Goal: Task Accomplishment & Management: Complete application form

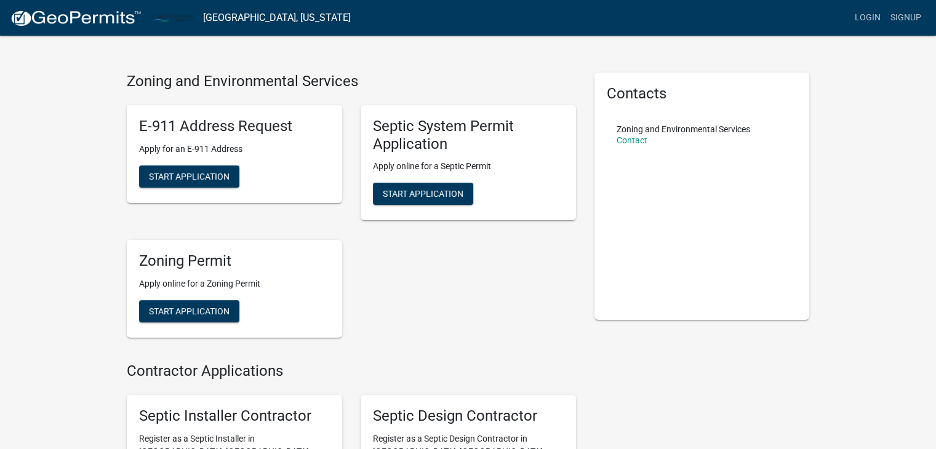
scroll to position [17, 0]
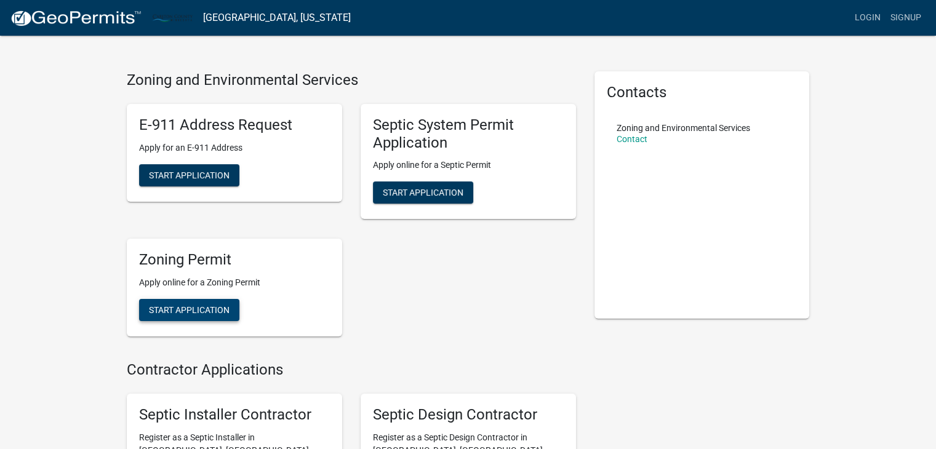
click at [219, 315] on span "Start Application" at bounding box center [189, 310] width 81 height 10
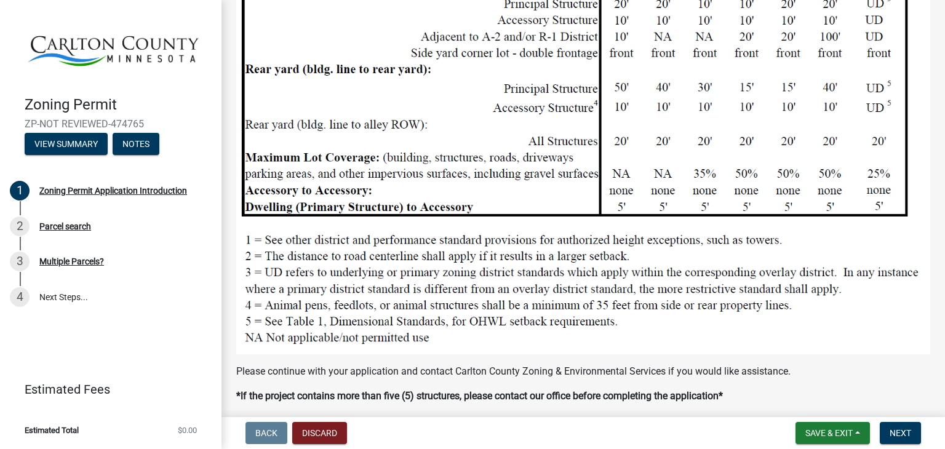
scroll to position [1346, 0]
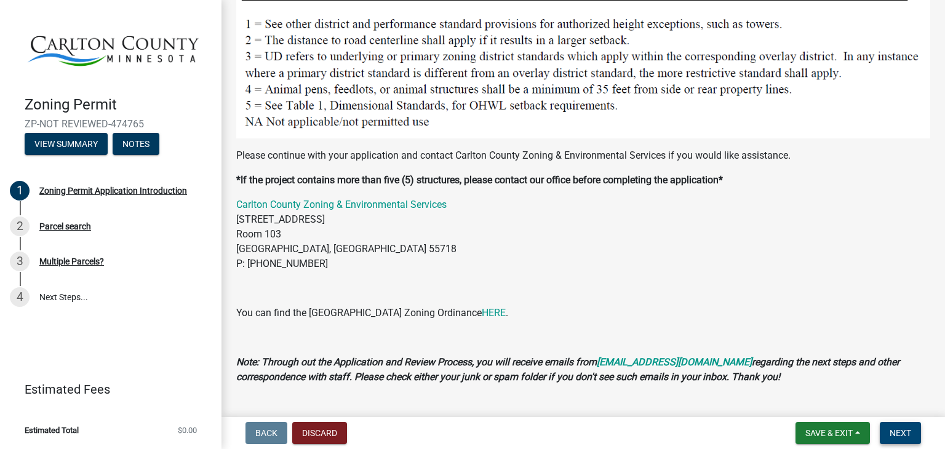
click at [902, 428] on span "Next" at bounding box center [901, 433] width 22 height 10
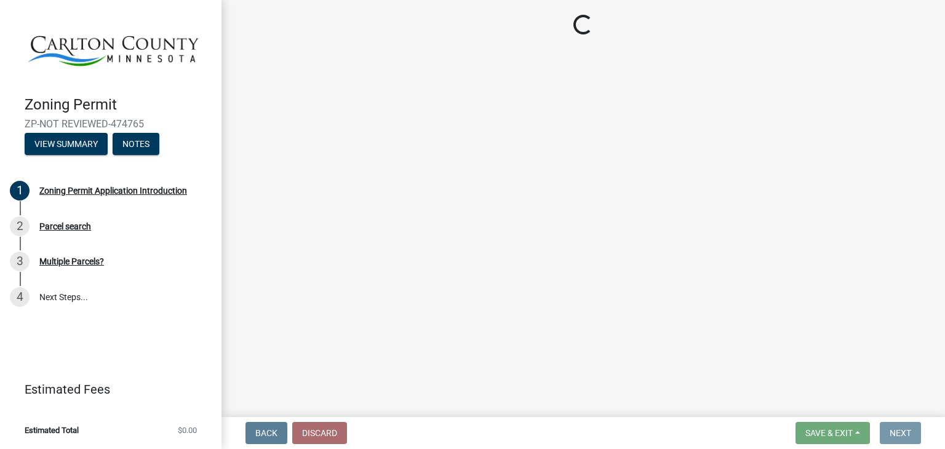
scroll to position [0, 0]
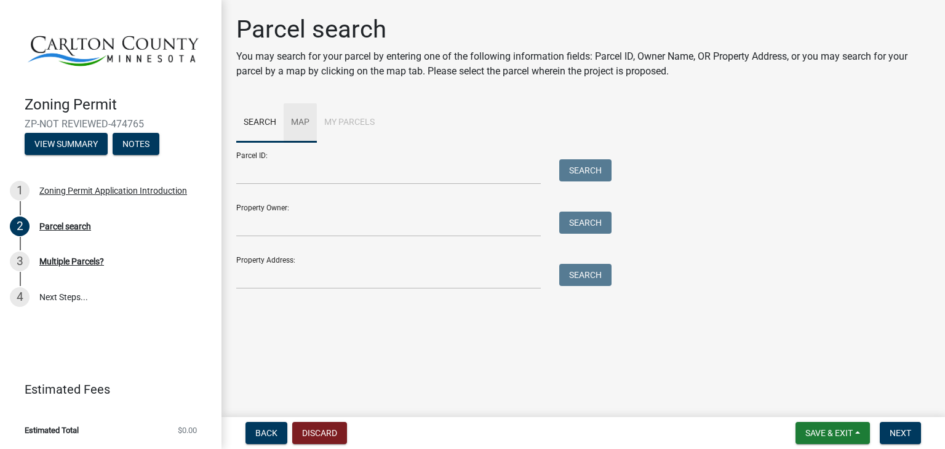
click at [298, 122] on link "Map" at bounding box center [300, 122] width 33 height 39
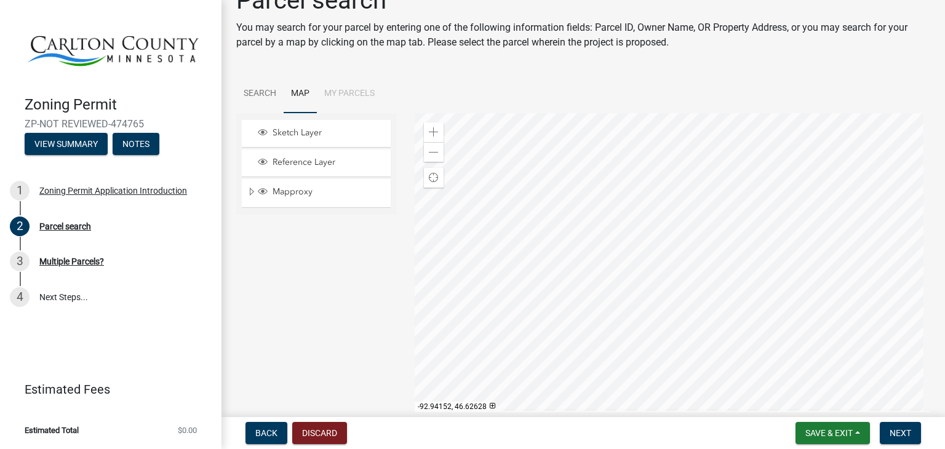
scroll to position [36, 0]
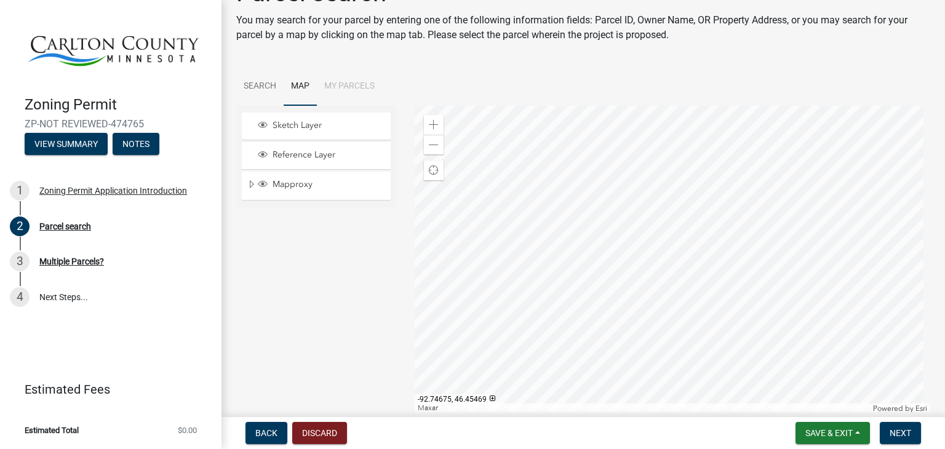
click at [664, 222] on div at bounding box center [673, 260] width 516 height 308
click at [902, 433] on span "Next" at bounding box center [901, 433] width 22 height 10
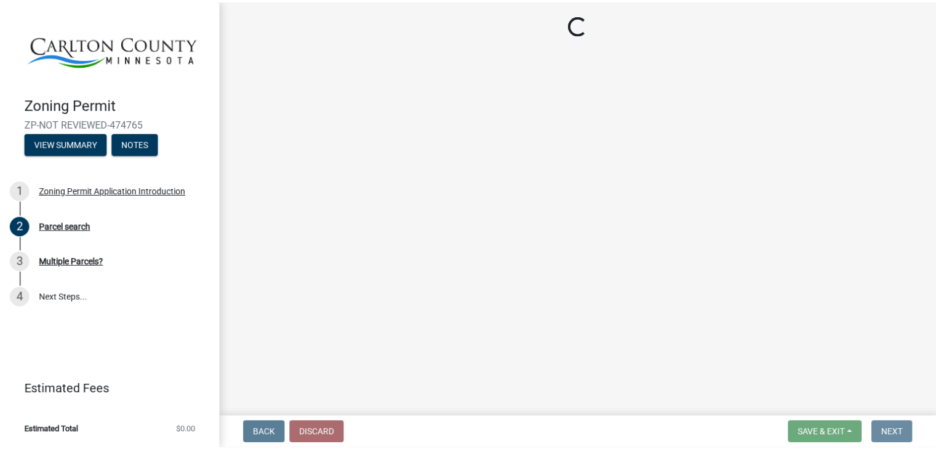
scroll to position [0, 0]
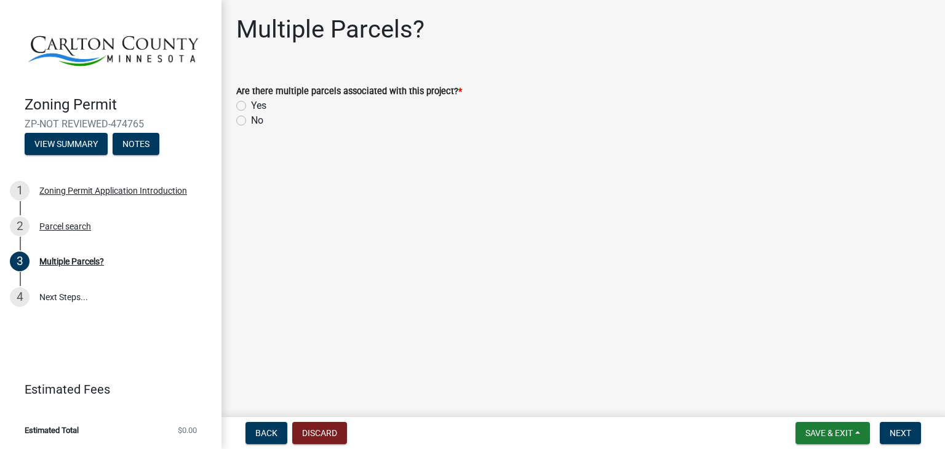
click at [251, 122] on label "No" at bounding box center [257, 120] width 12 height 15
click at [251, 121] on input "No" at bounding box center [255, 117] width 8 height 8
radio input "true"
click at [894, 429] on span "Next" at bounding box center [901, 433] width 22 height 10
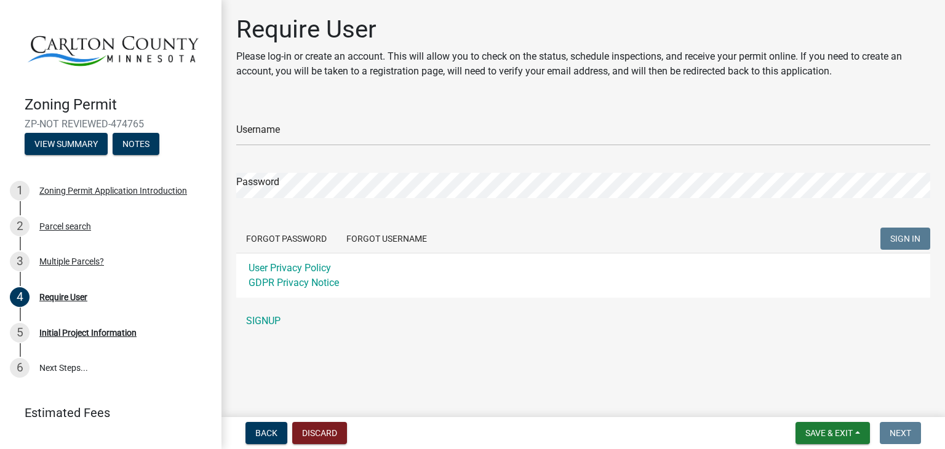
click at [268, 320] on link "SIGNUP" at bounding box center [583, 321] width 694 height 25
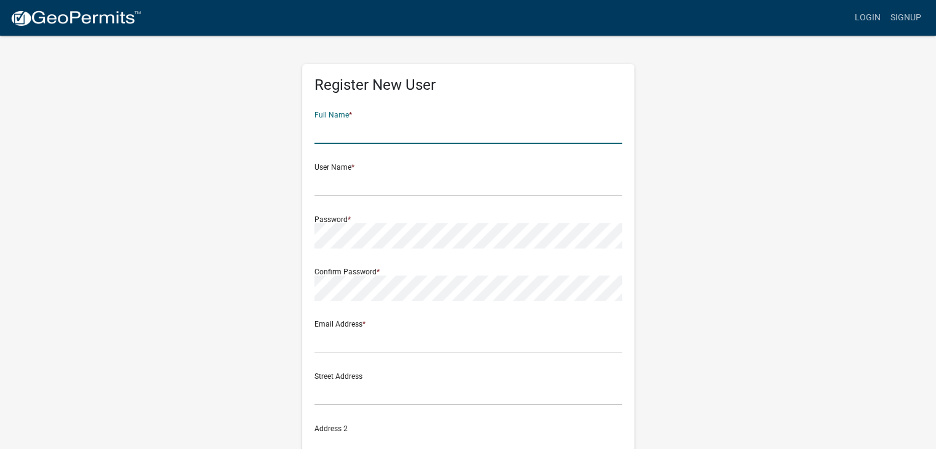
click at [389, 132] on input "text" at bounding box center [468, 131] width 308 height 25
click at [389, 132] on input "[PERSON_NAME]" at bounding box center [468, 131] width 308 height 25
type input "[PERSON_NAME]"
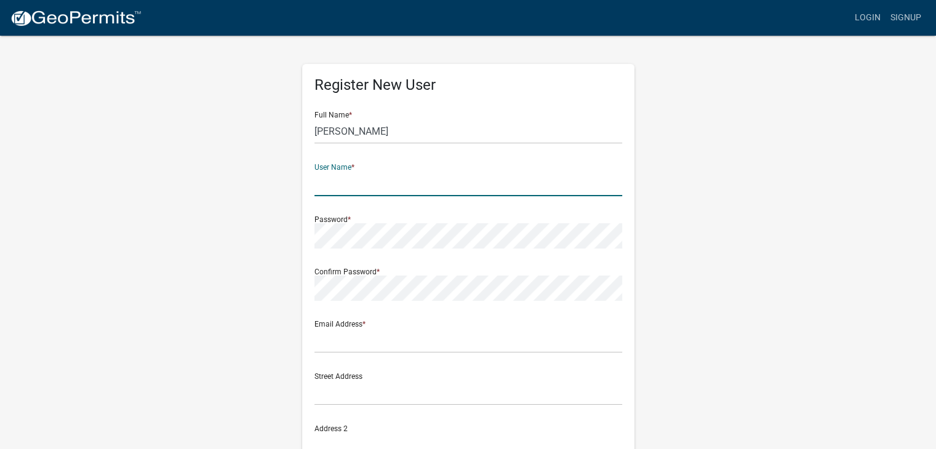
type input "T"
type input "IWolter"
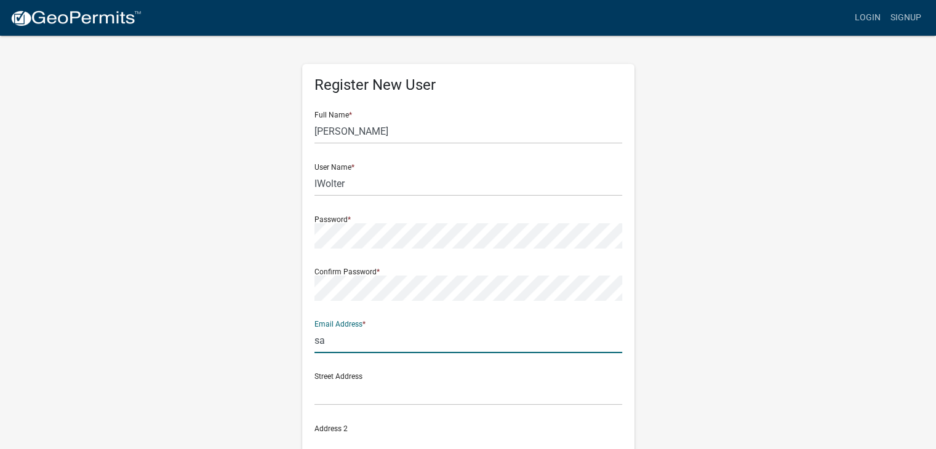
type input "[EMAIL_ADDRESS][DOMAIN_NAME]"
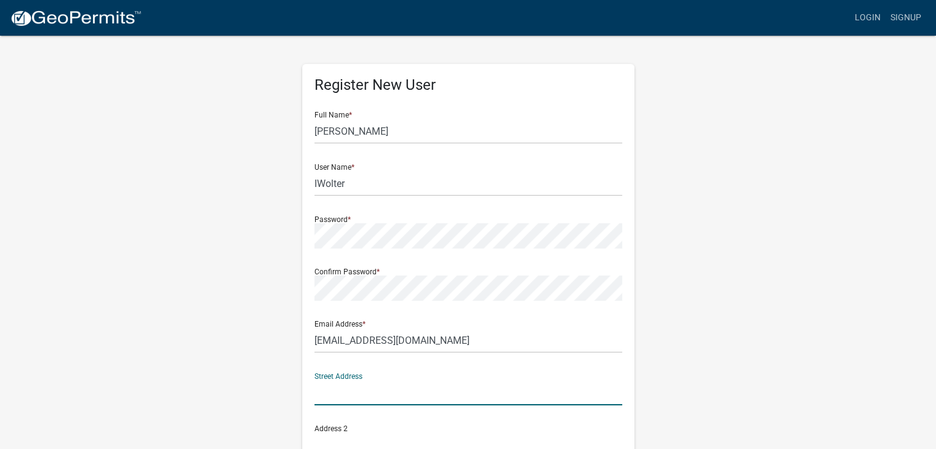
click at [352, 404] on input "text" at bounding box center [468, 392] width 308 height 25
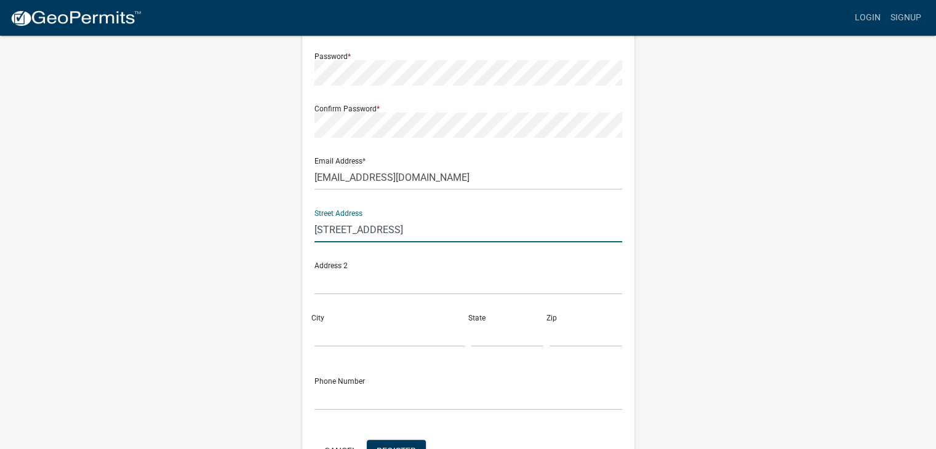
scroll to position [165, 0]
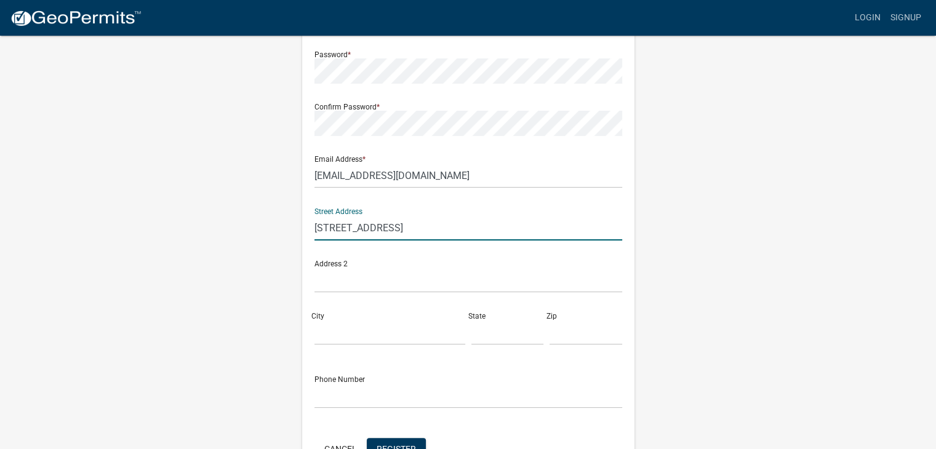
type input "[STREET_ADDRESS]"
click at [332, 337] on input "City" at bounding box center [389, 332] width 151 height 25
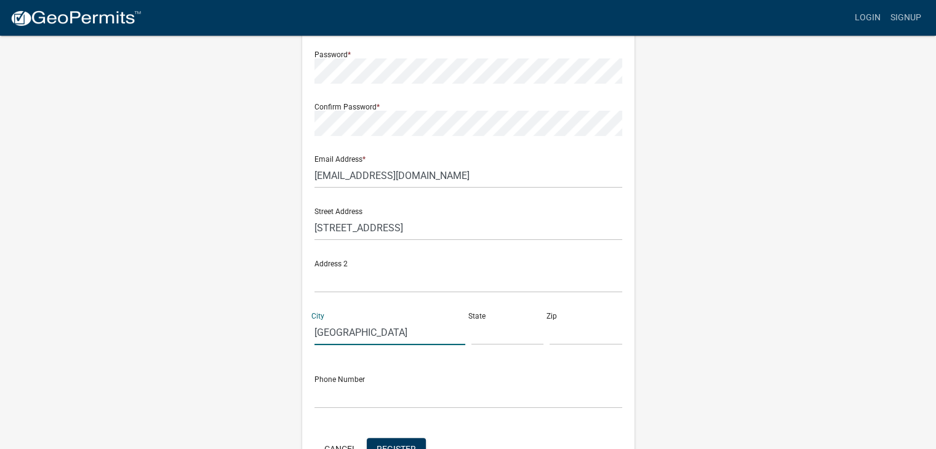
type input "[GEOGRAPHIC_DATA]"
type input "mn"
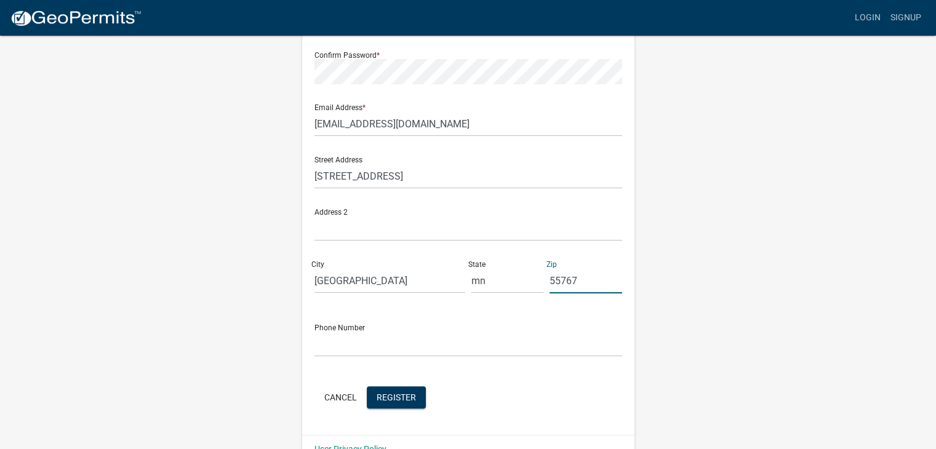
scroll to position [244, 0]
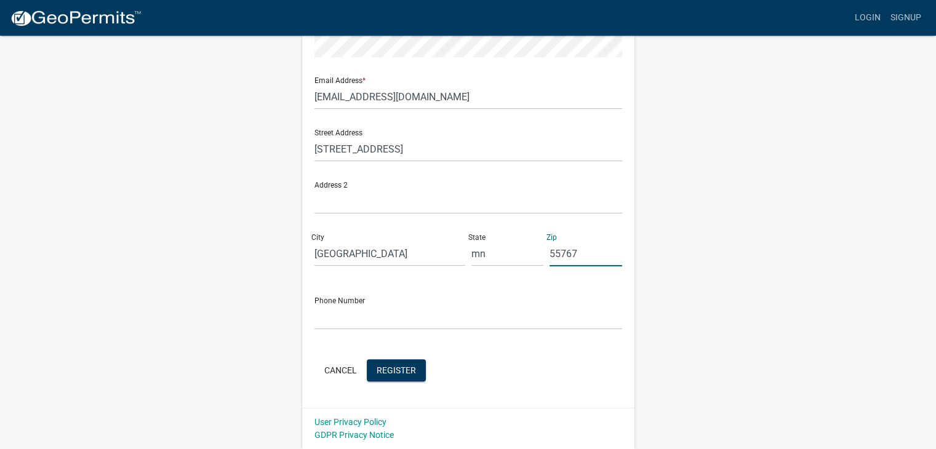
type input "55767"
click at [456, 320] on input "text" at bounding box center [468, 317] width 308 height 25
type input "2185901403"
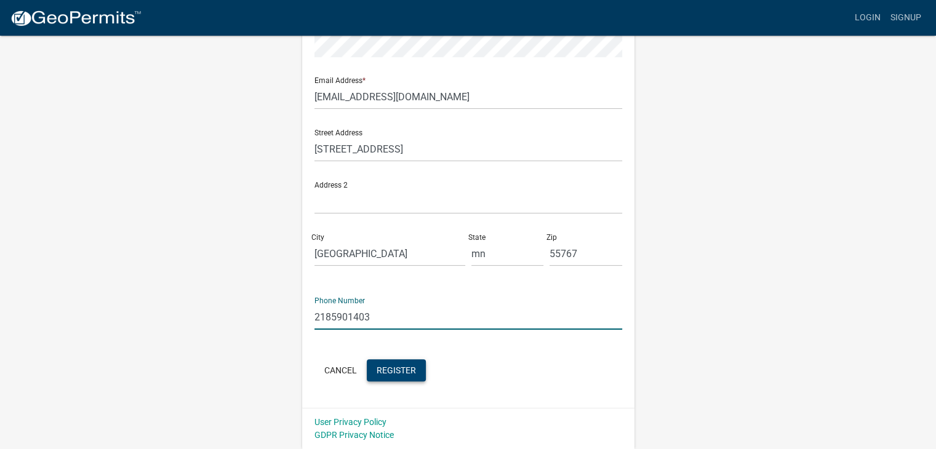
click at [404, 371] on span "Register" at bounding box center [395, 370] width 39 height 10
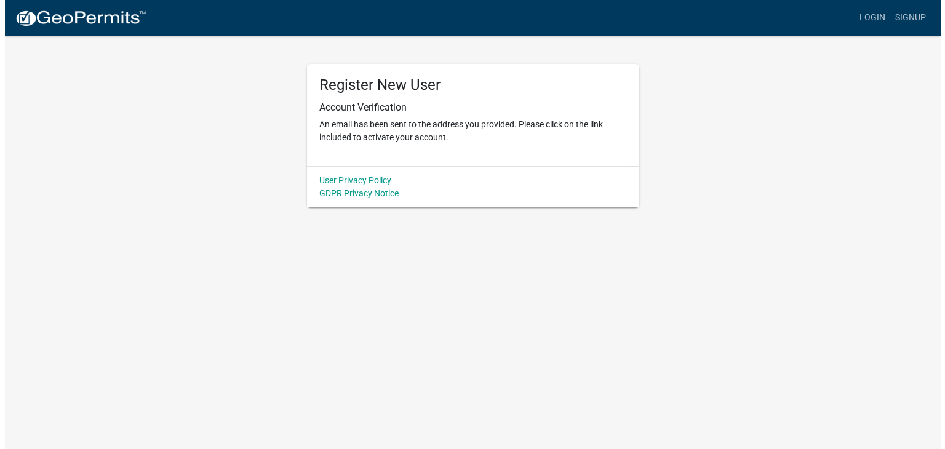
scroll to position [0, 0]
click at [879, 15] on link "Login" at bounding box center [877, 17] width 36 height 23
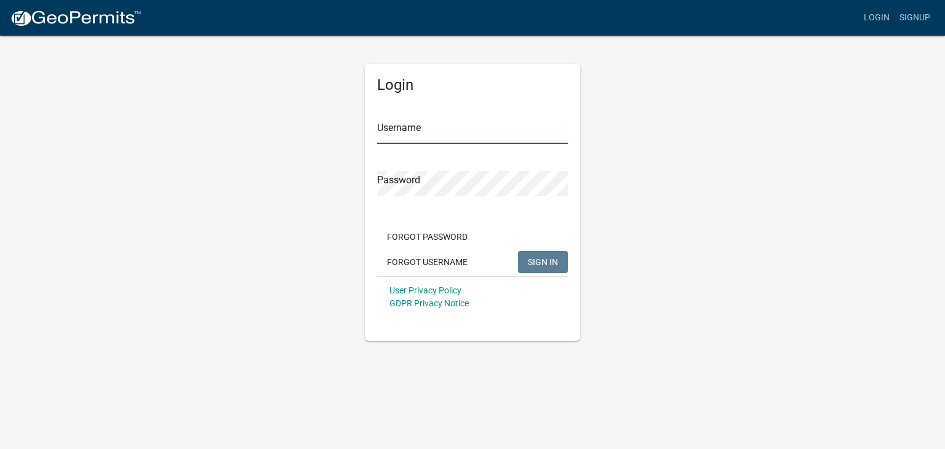
type input "IWolter"
click at [543, 265] on span "SIGN IN" at bounding box center [543, 262] width 30 height 10
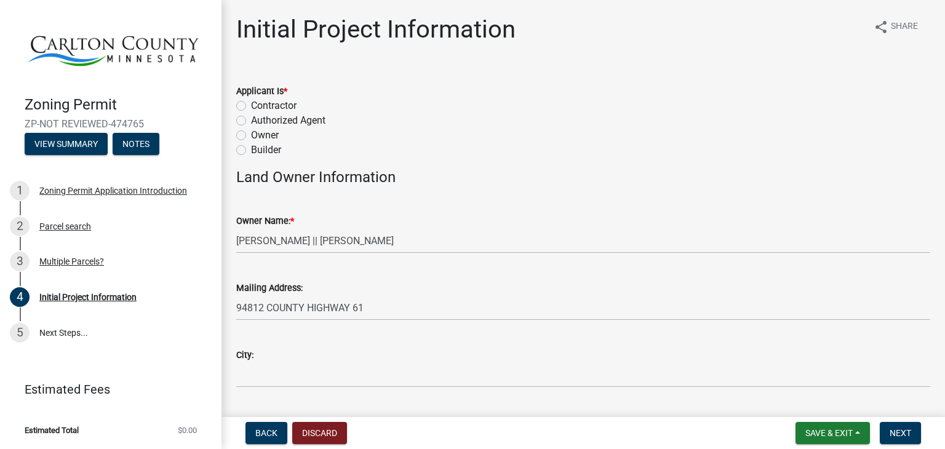
click at [251, 133] on label "Owner" at bounding box center [265, 135] width 28 height 15
click at [251, 133] on input "Owner" at bounding box center [255, 132] width 8 height 8
radio input "true"
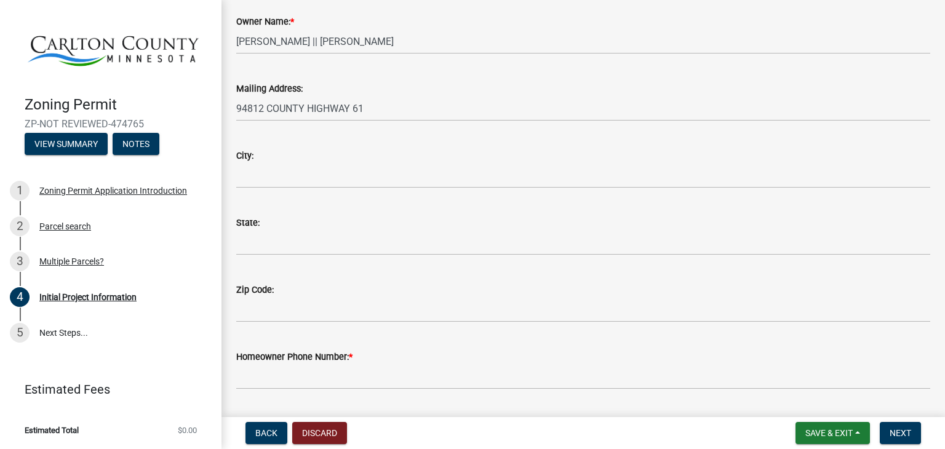
scroll to position [200, 0]
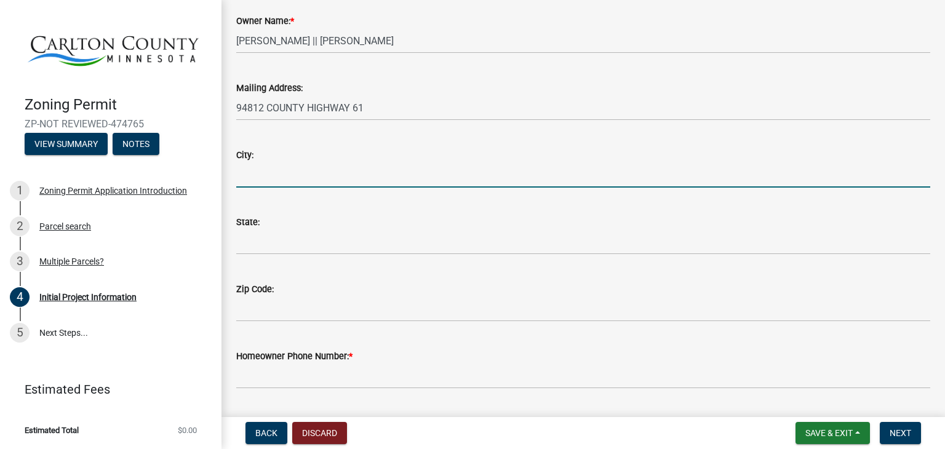
click at [370, 171] on input "City:" at bounding box center [583, 174] width 694 height 25
type input "[GEOGRAPHIC_DATA]"
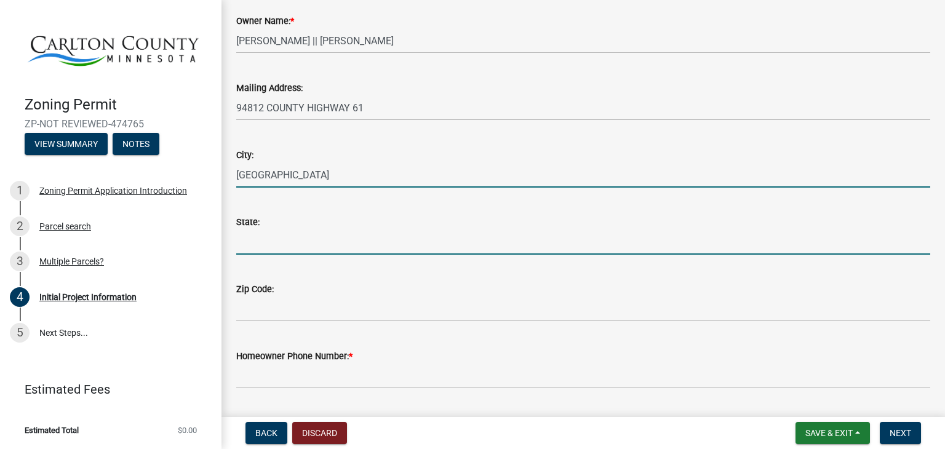
type input "mn"
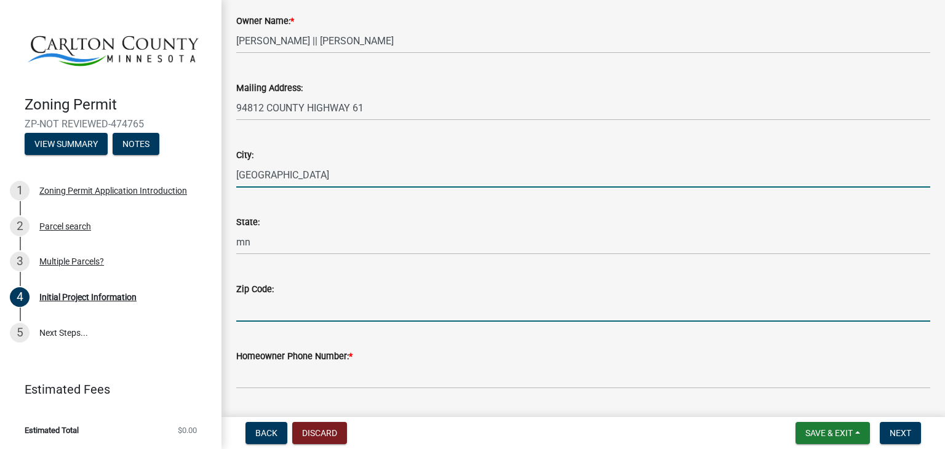
type input "55767"
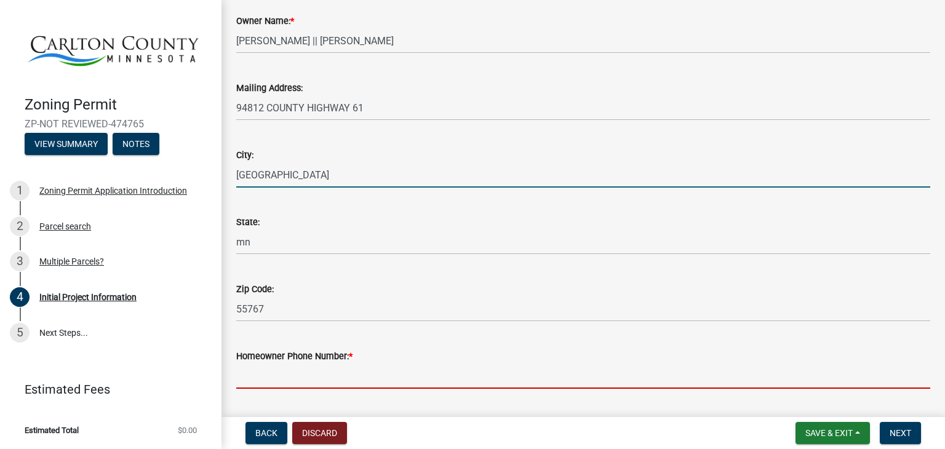
type input "2185901403"
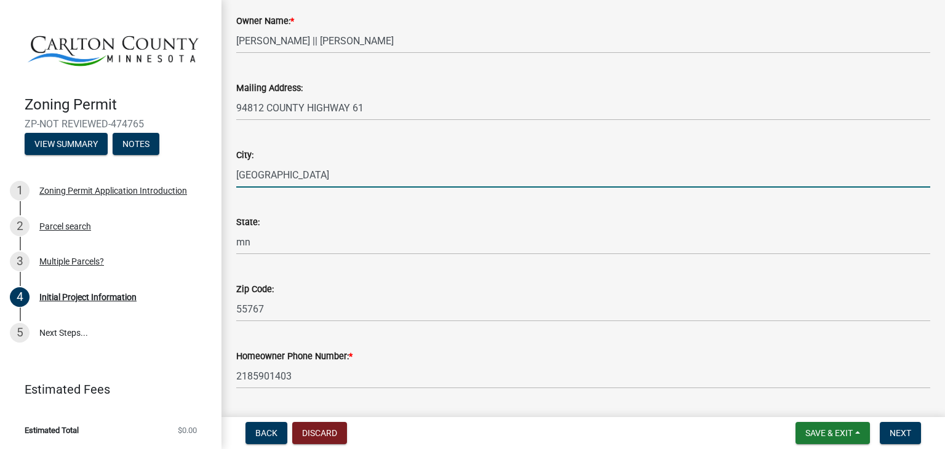
type input "[EMAIL_ADDRESS][DOMAIN_NAME]"
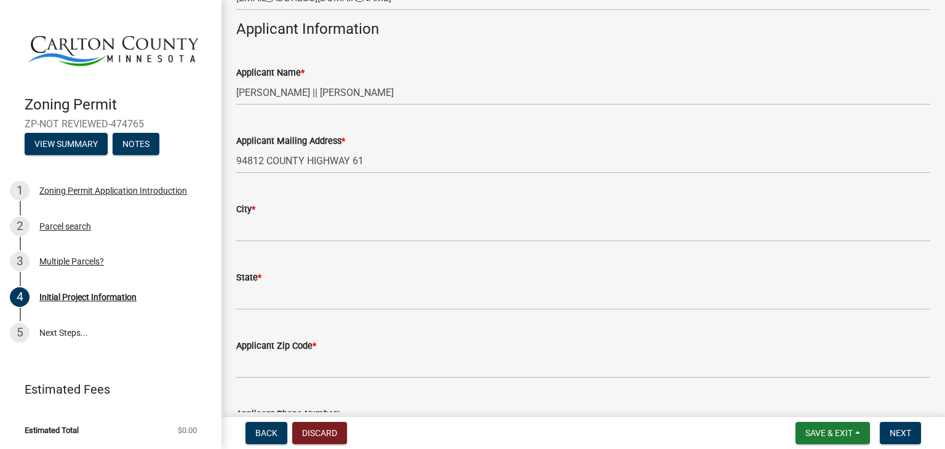
scroll to position [648, 0]
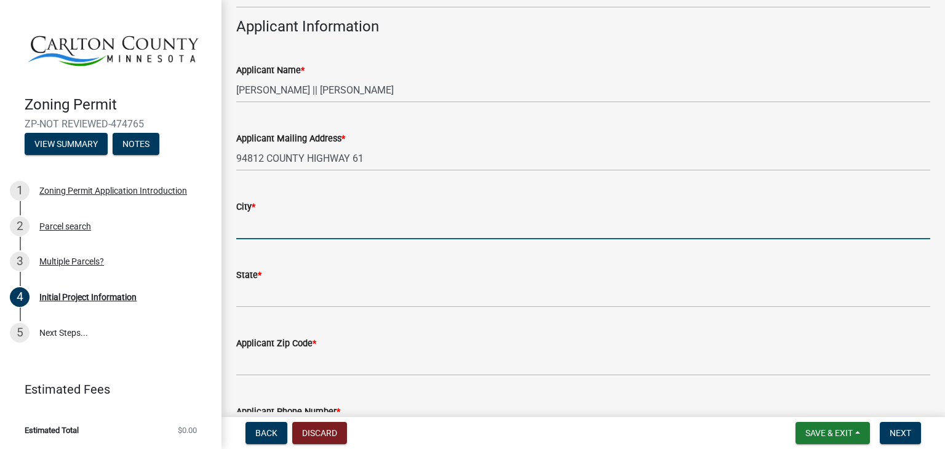
click at [412, 231] on input "City *" at bounding box center [583, 226] width 694 height 25
type input "[GEOGRAPHIC_DATA]"
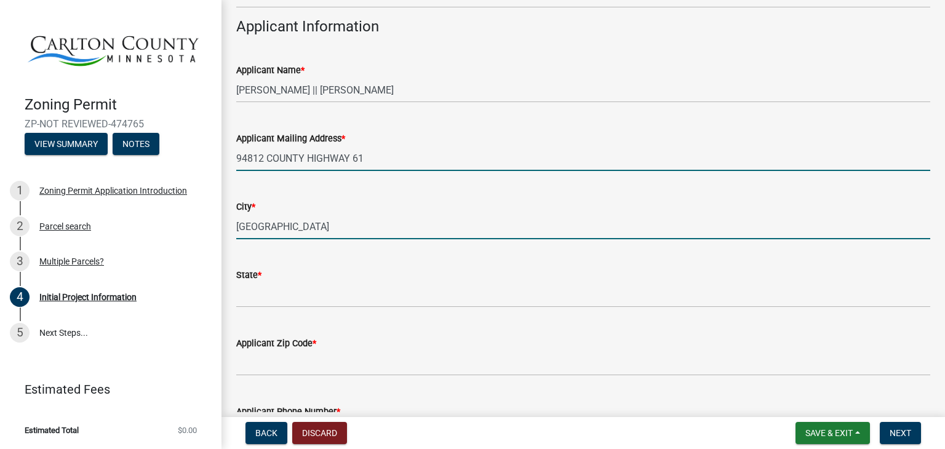
type input "[STREET_ADDRESS]"
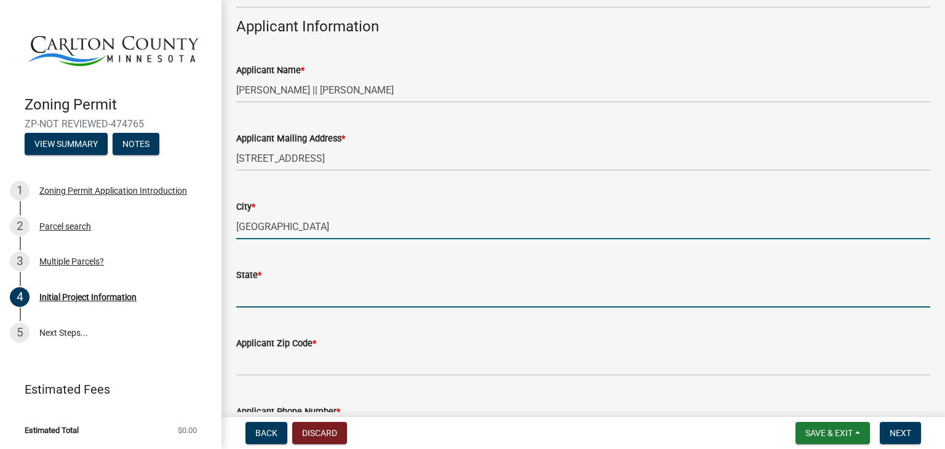
type input "mn"
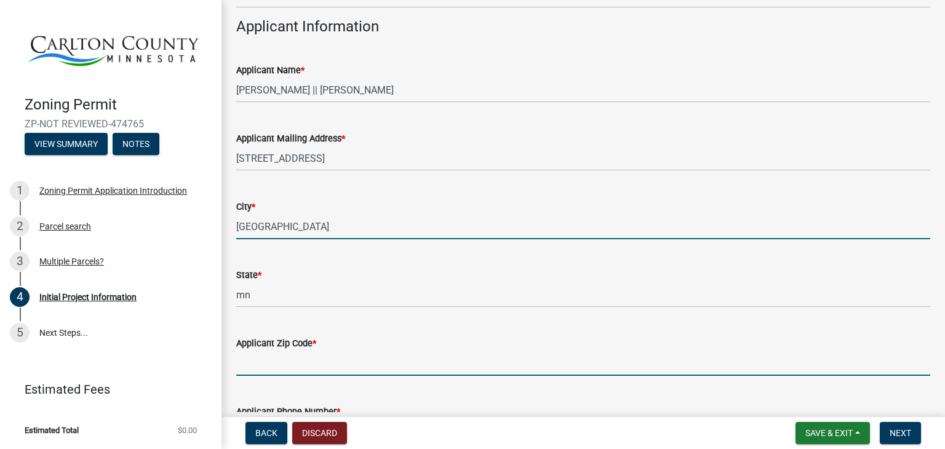
type input "55767"
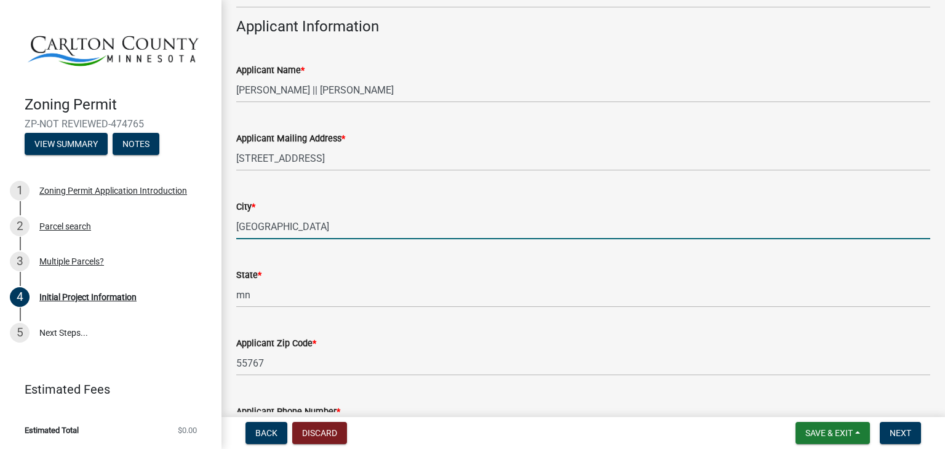
type input "2185901403"
type input "[EMAIL_ADDRESS][DOMAIN_NAME]"
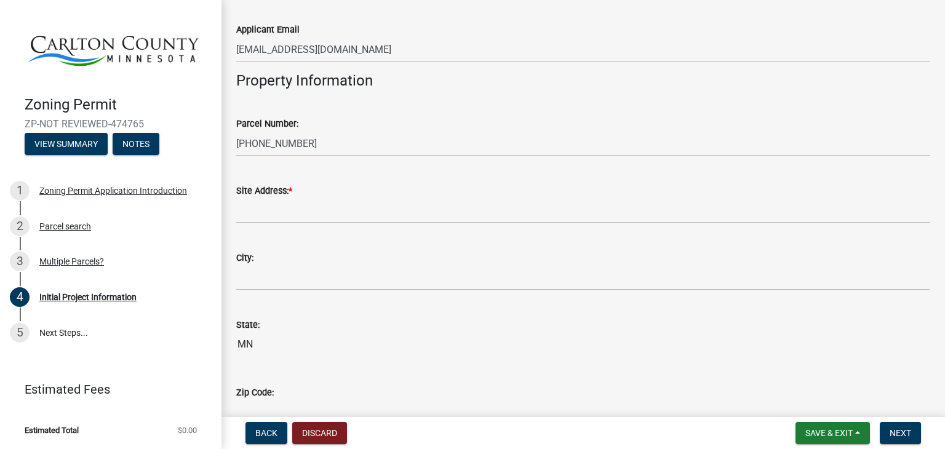
scroll to position [1097, 0]
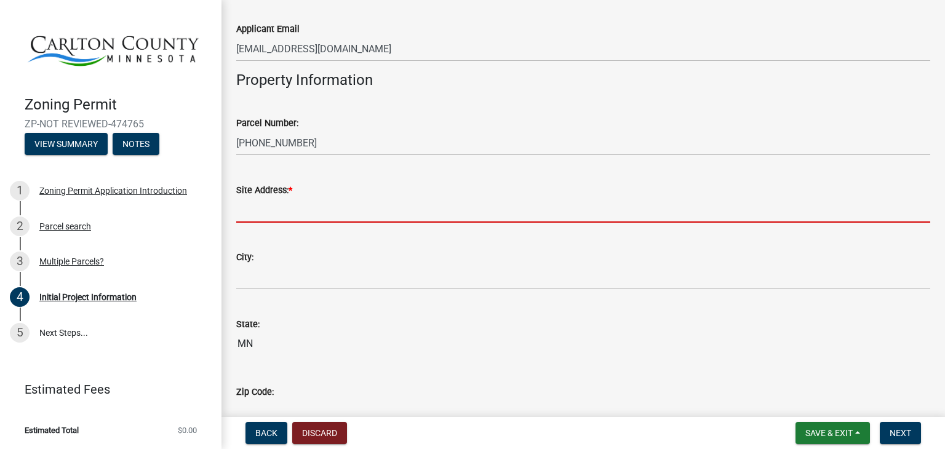
click at [402, 214] on input "Site Address: *" at bounding box center [583, 209] width 694 height 25
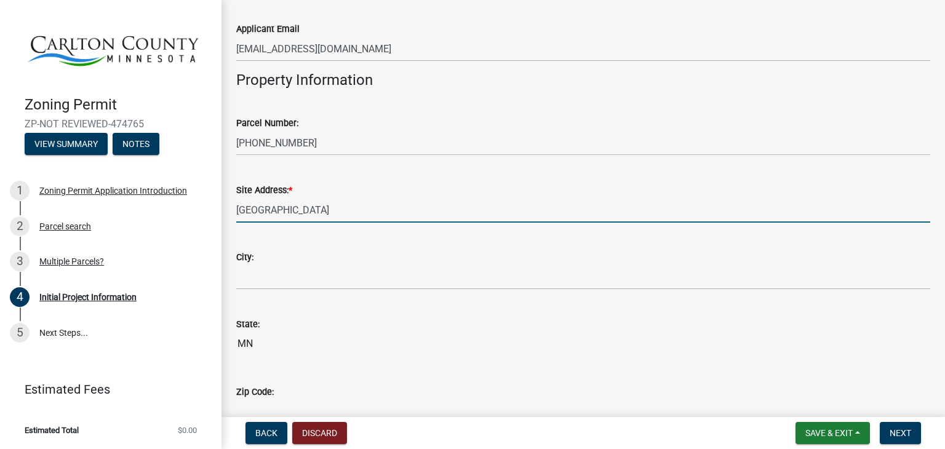
type input "[GEOGRAPHIC_DATA]"
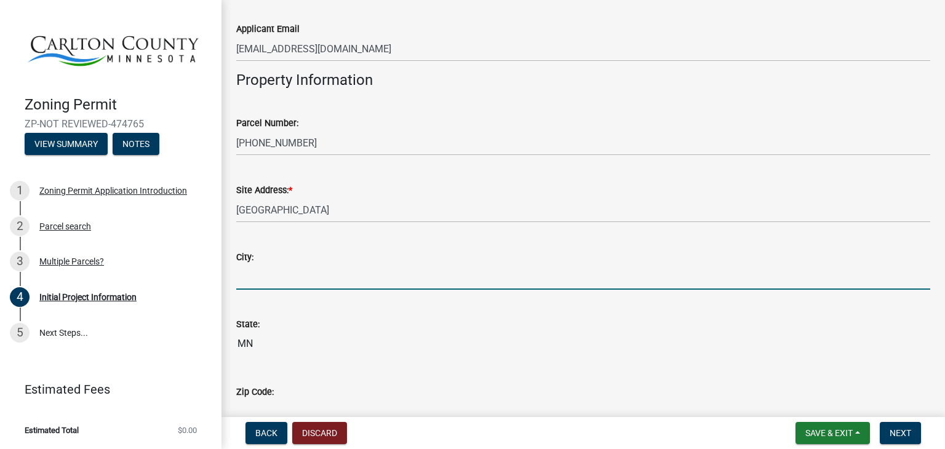
click at [324, 282] on input "City:" at bounding box center [583, 277] width 694 height 25
type input "[GEOGRAPHIC_DATA]"
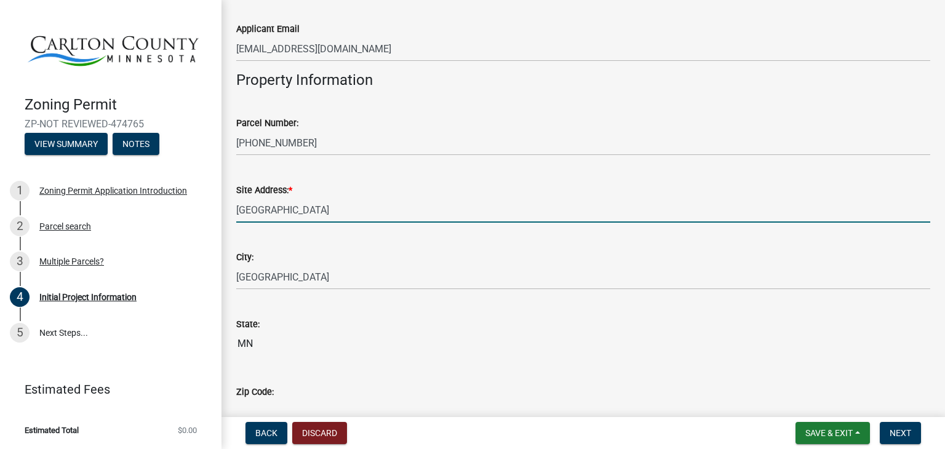
click at [303, 212] on input "[GEOGRAPHIC_DATA]" at bounding box center [583, 209] width 694 height 25
type input "m"
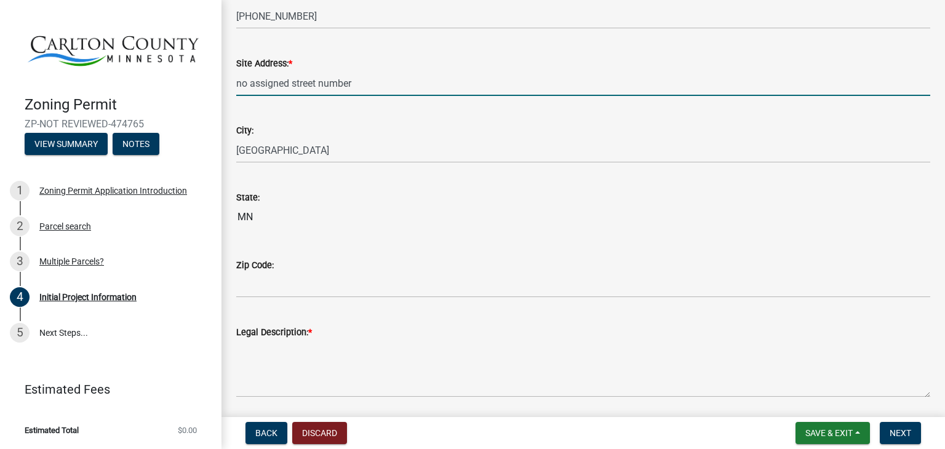
scroll to position [1246, 0]
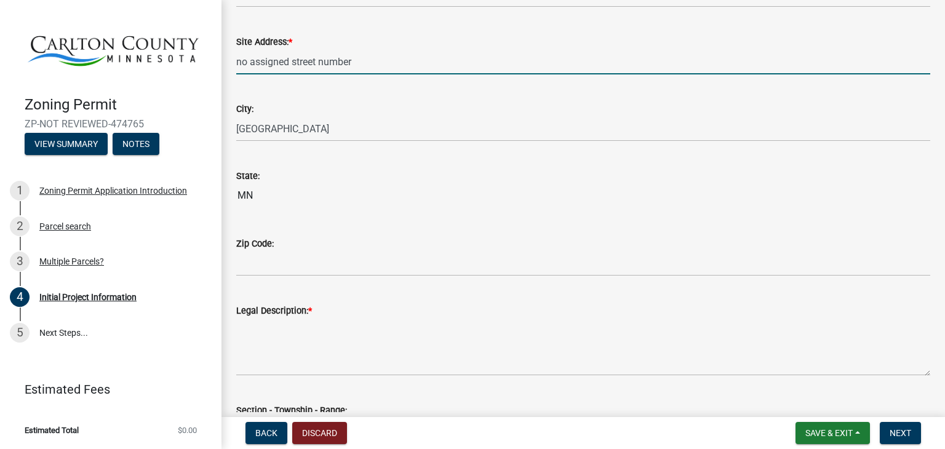
type input "no assigned street number"
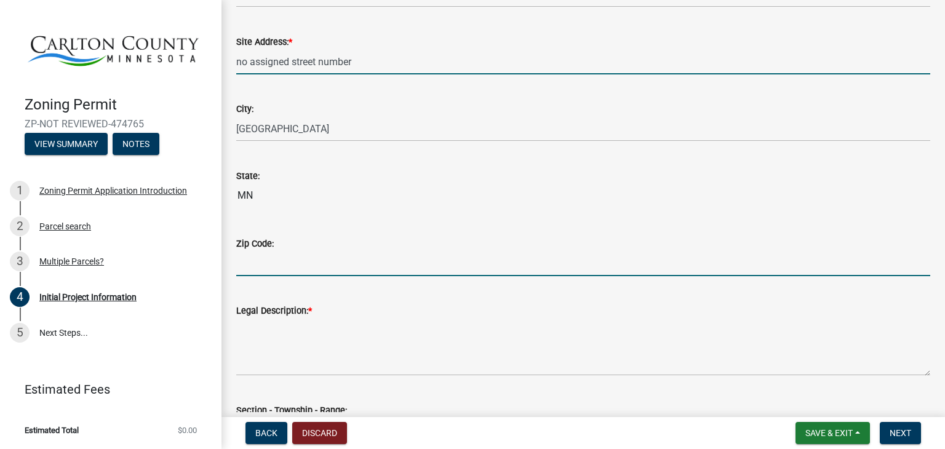
click at [348, 268] on input "Zip Code:" at bounding box center [583, 263] width 694 height 25
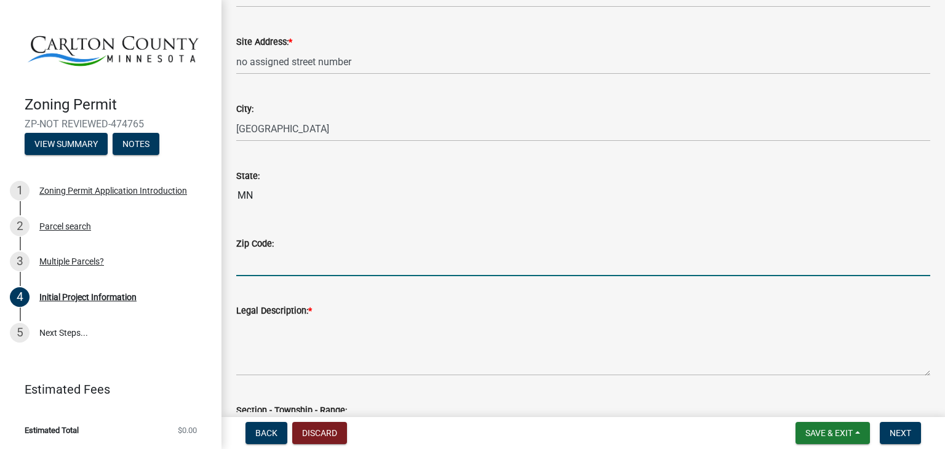
type input "55767"
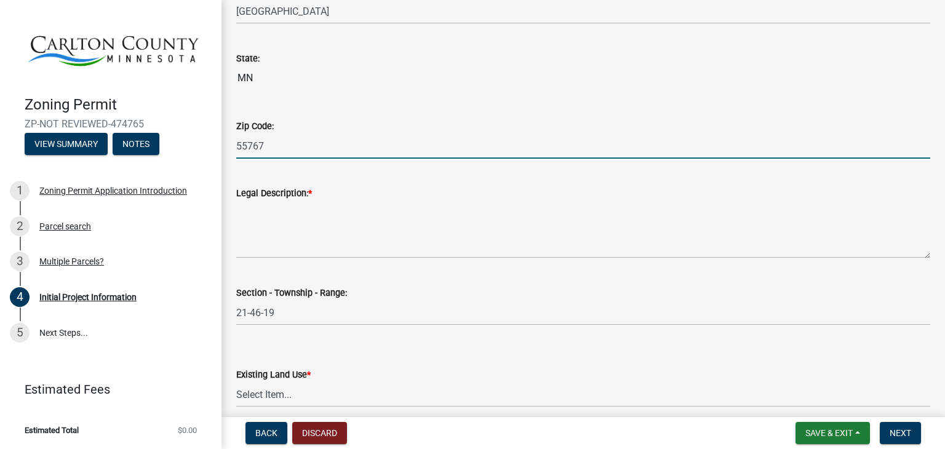
scroll to position [1364, 0]
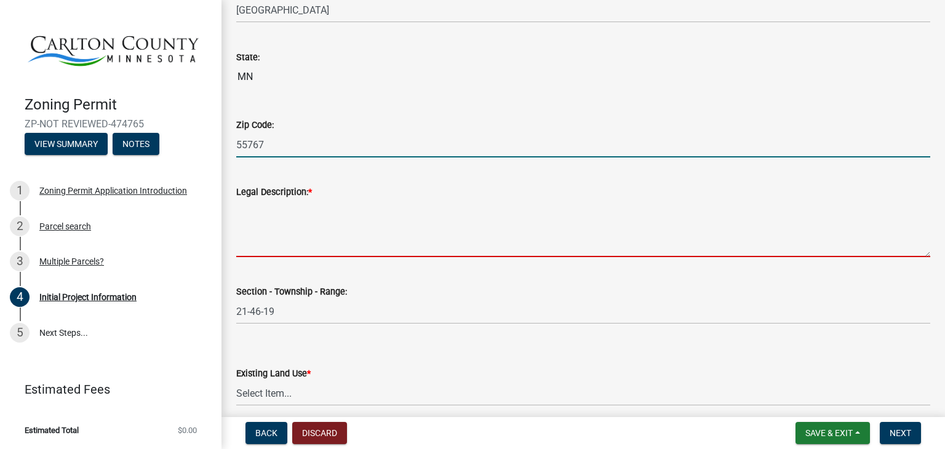
click at [365, 241] on textarea "Legal Description: *" at bounding box center [583, 228] width 694 height 58
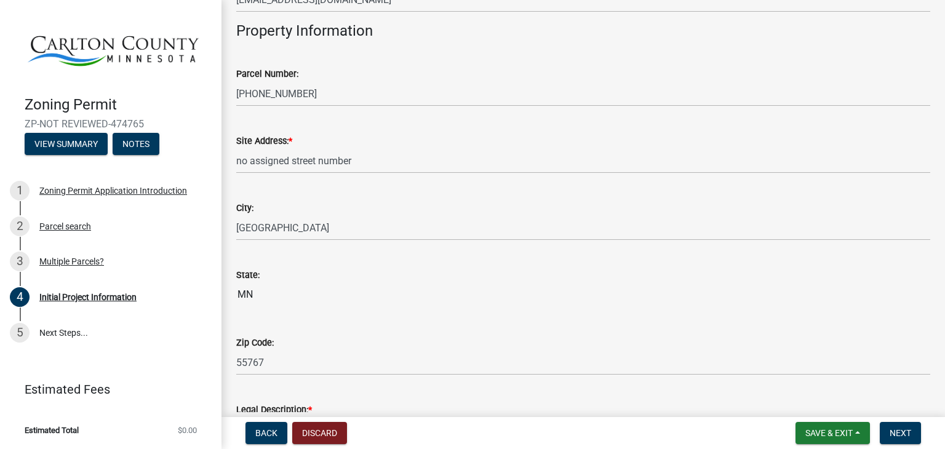
scroll to position [1147, 0]
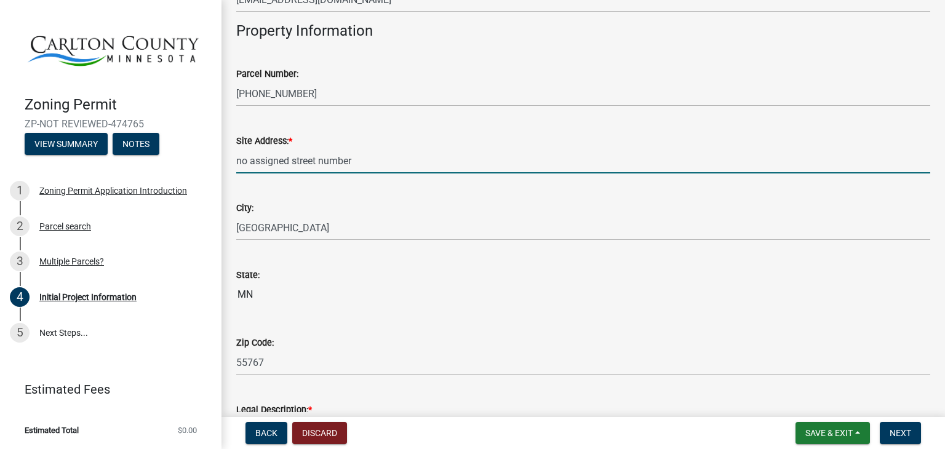
click at [397, 157] on input "no assigned street number" at bounding box center [583, 160] width 694 height 25
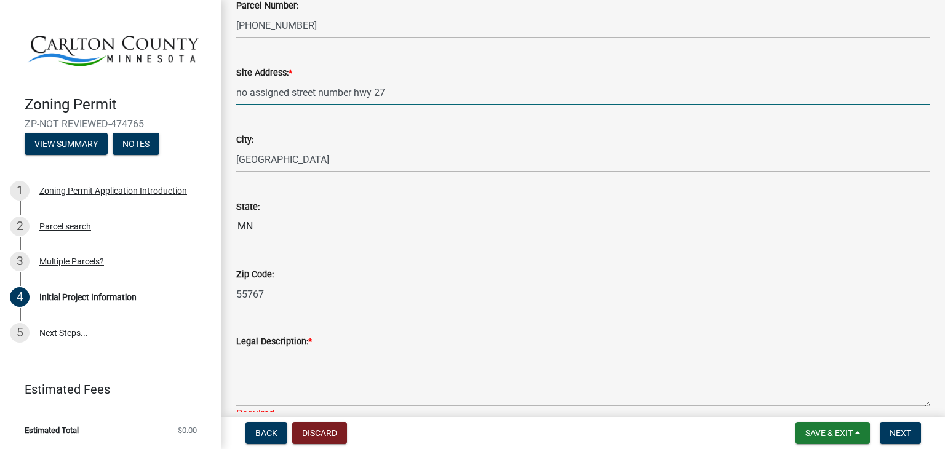
scroll to position [1299, 0]
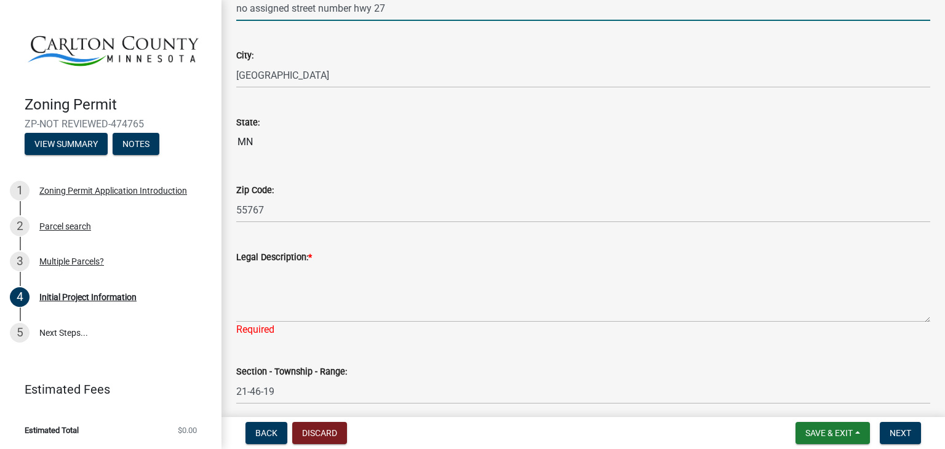
type input "no assigned street number hwy 27"
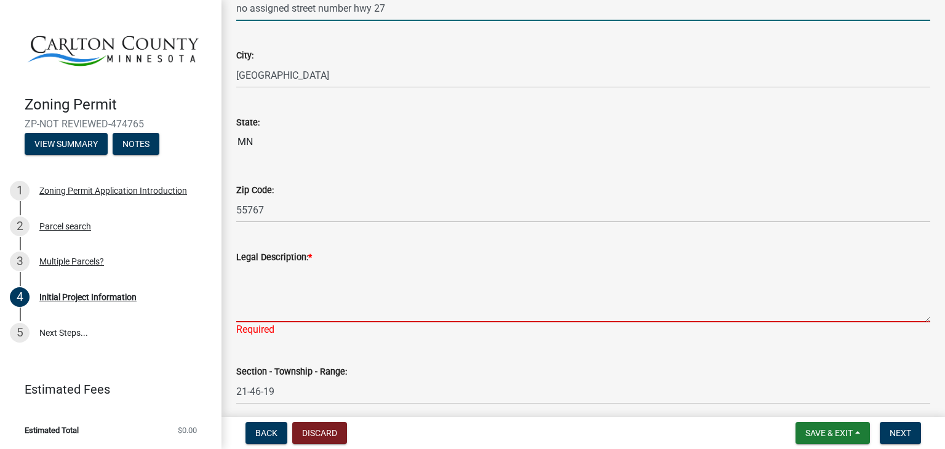
click at [367, 292] on textarea "Legal Description: *" at bounding box center [583, 294] width 694 height 58
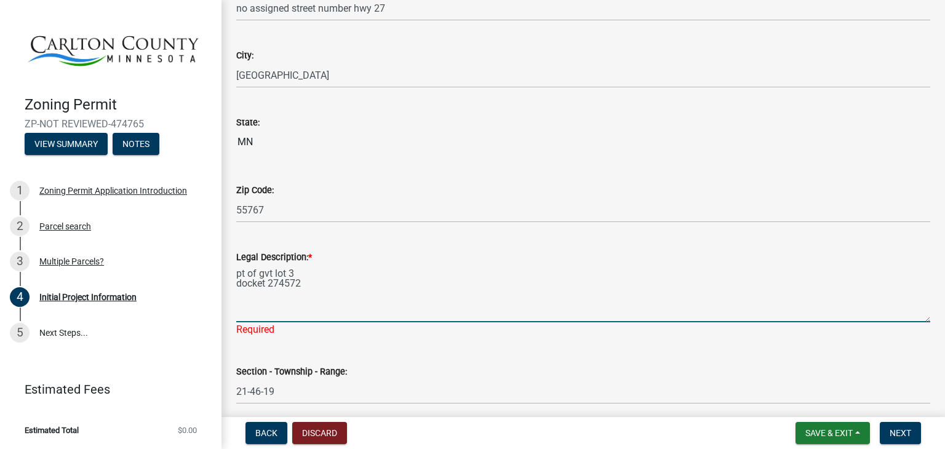
click at [300, 275] on textarea "pt of gvt lot 3 docket 274572" at bounding box center [583, 294] width 694 height 58
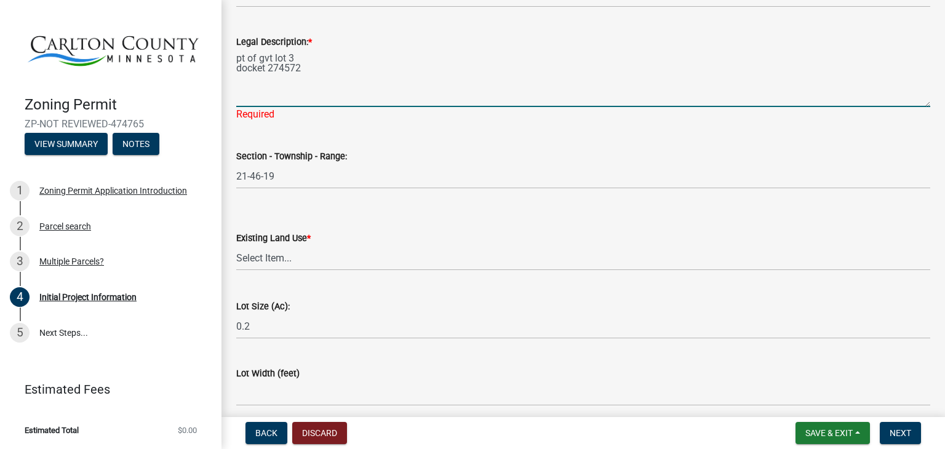
scroll to position [1515, 0]
type textarea "pt of gvt lot 3 docket 274572"
click at [332, 261] on wm-data-entity-input "Existing Land Use * Select Item... Residential Commercial Recreational/hunting …" at bounding box center [583, 239] width 694 height 83
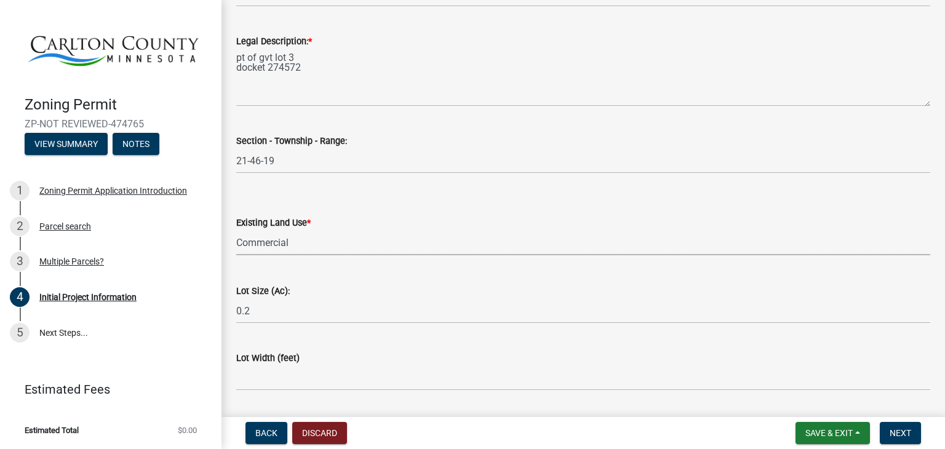
click at [236, 230] on select "Select Item... Residential Commercial Recreational/hunting Agricultural" at bounding box center [583, 242] width 694 height 25
select select "9b442bb4-a0b4-4a0c-aab0-dfe7fca116e4"
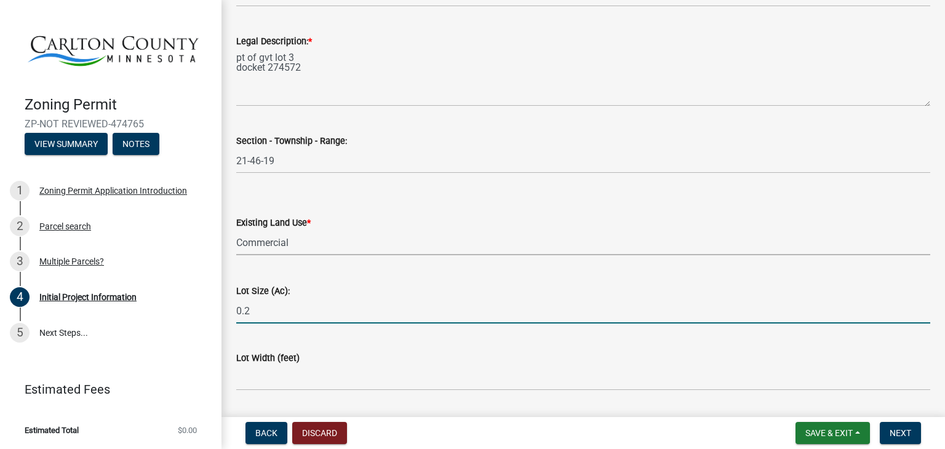
click at [337, 314] on input "0.2" at bounding box center [583, 310] width 694 height 25
type input "0"
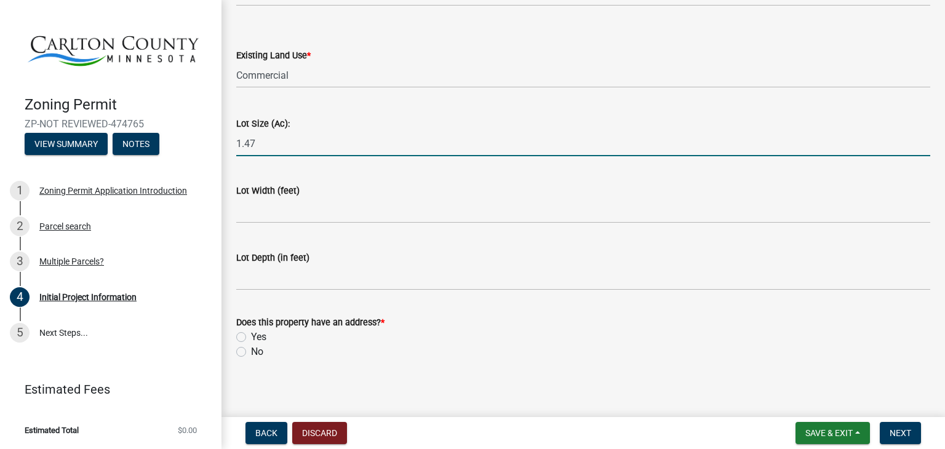
scroll to position [1686, 0]
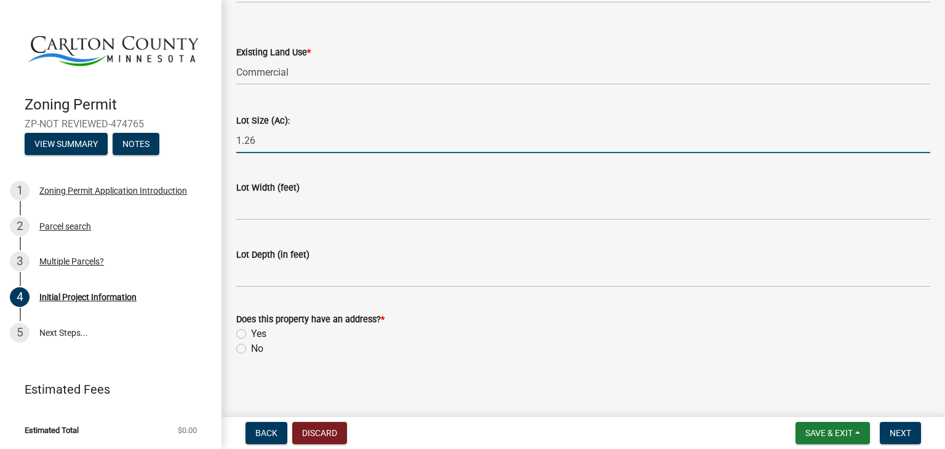
type input "1.26"
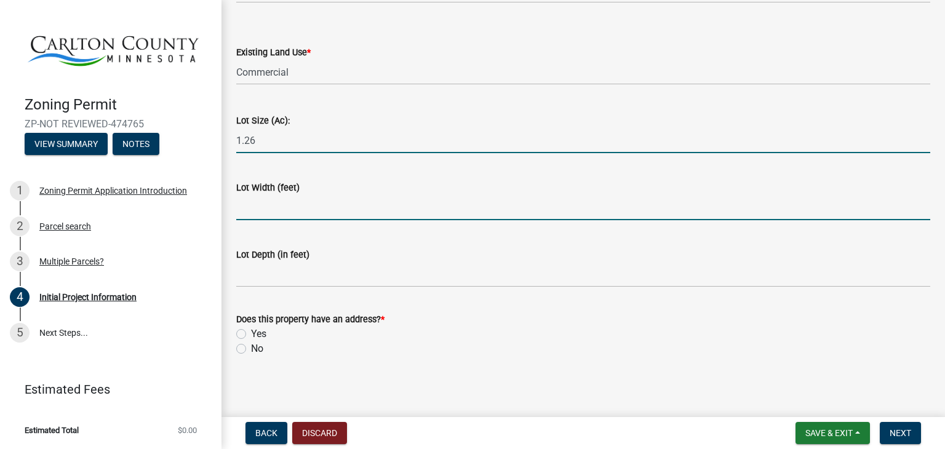
click at [335, 209] on input "Lot Width (feet)" at bounding box center [583, 207] width 694 height 25
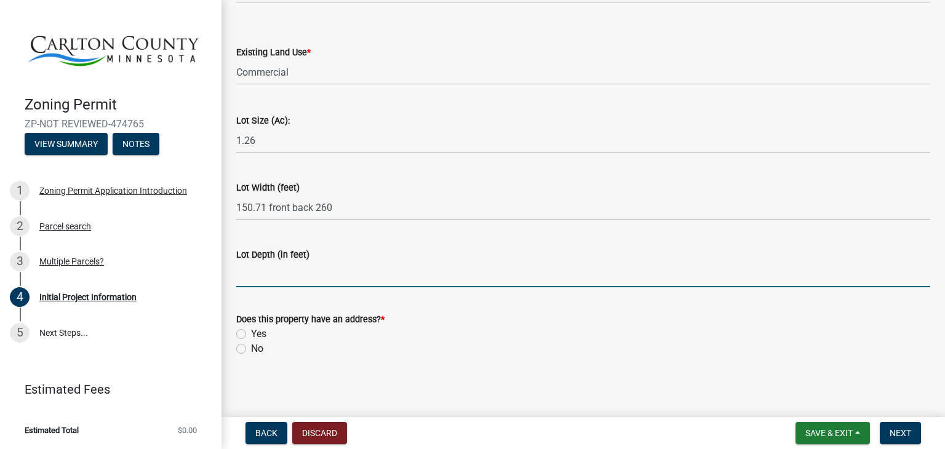
click at [261, 271] on input "Lot Depth (in feet)" at bounding box center [583, 274] width 694 height 25
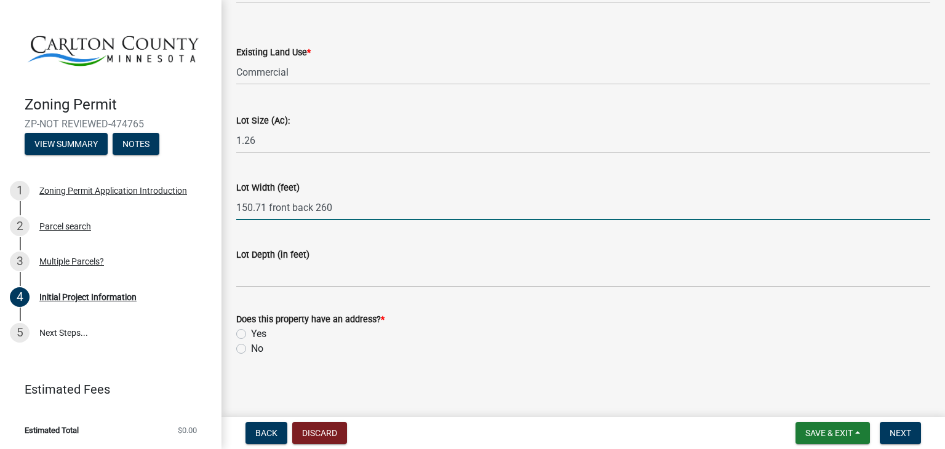
click at [268, 209] on input "150.71 front back 260" at bounding box center [583, 207] width 694 height 25
click at [346, 204] on input "150.71 front back 260" at bounding box center [583, 207] width 694 height 25
type input "150.71 ne facing, south line 260"
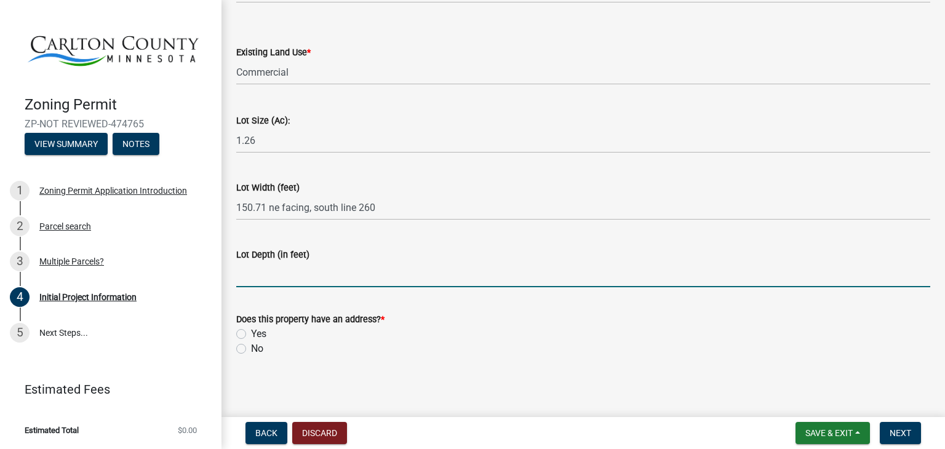
click at [297, 278] on input "Lot Depth (in feet)" at bounding box center [583, 274] width 694 height 25
type input "west line 214.72 and east line 93.50"
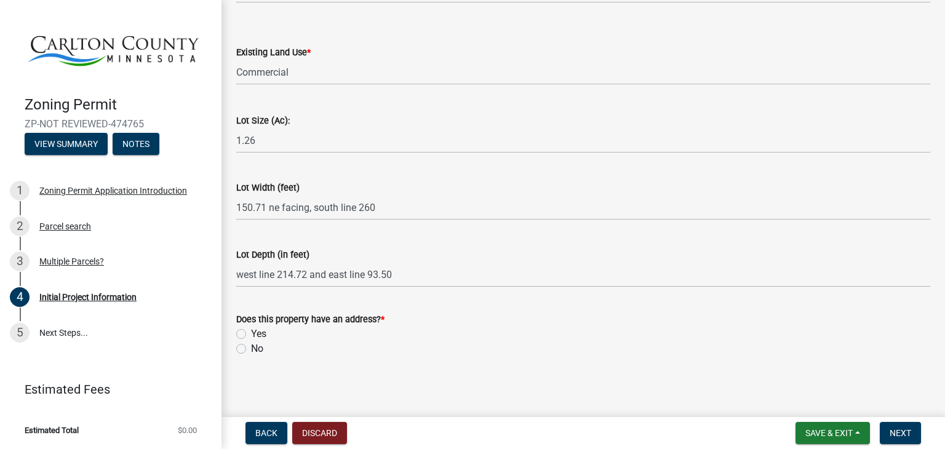
click at [251, 350] on label "No" at bounding box center [257, 348] width 12 height 15
click at [251, 349] on input "No" at bounding box center [255, 345] width 8 height 8
radio input "true"
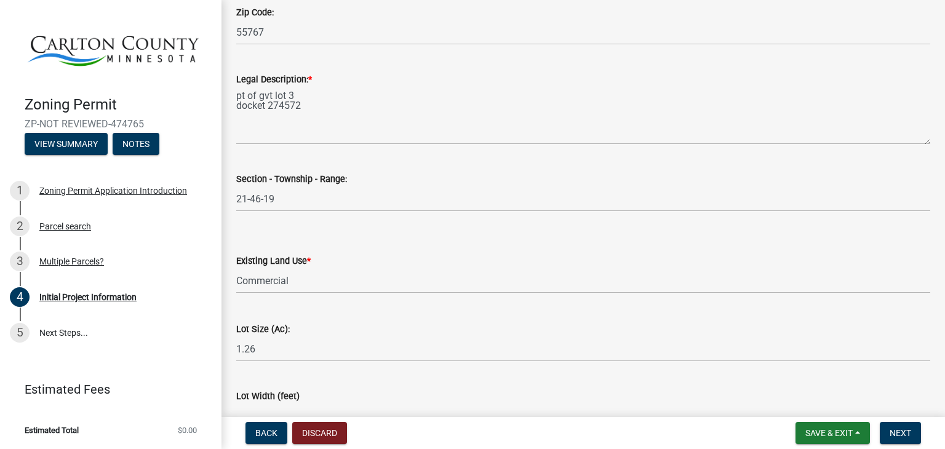
scroll to position [1476, 0]
click at [306, 290] on select "Select Item... Residential Commercial Recreational/hunting Agricultural" at bounding box center [583, 281] width 694 height 25
click at [236, 269] on select "Select Item... Residential Commercial Recreational/hunting Agricultural" at bounding box center [583, 281] width 694 height 25
select select "33d21d3a-ebb3-419e-8315-ef7213d04586"
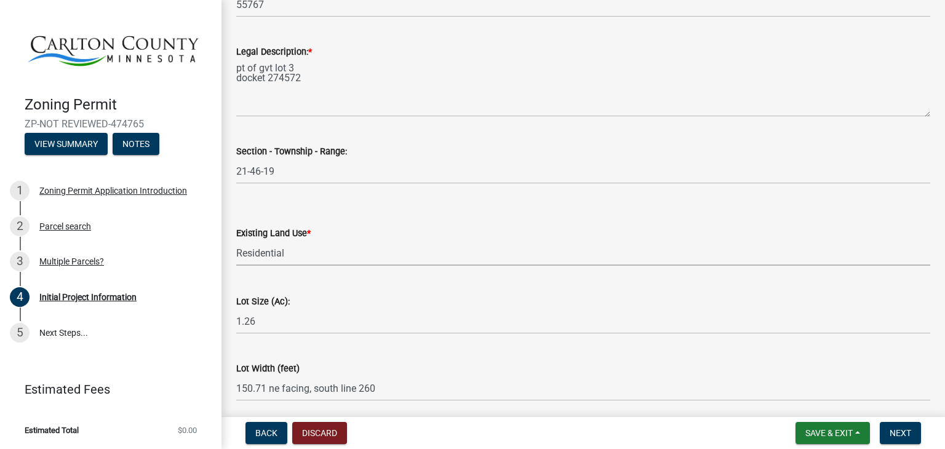
scroll to position [1689, 0]
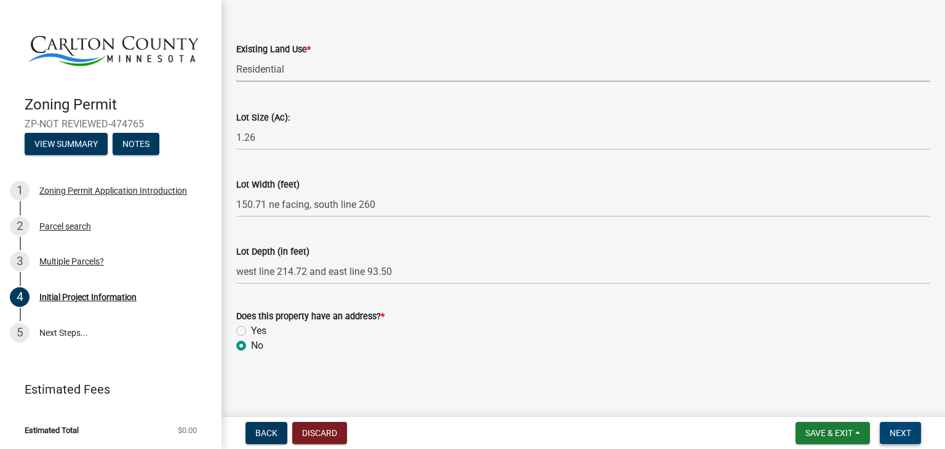
click at [906, 430] on span "Next" at bounding box center [901, 433] width 22 height 10
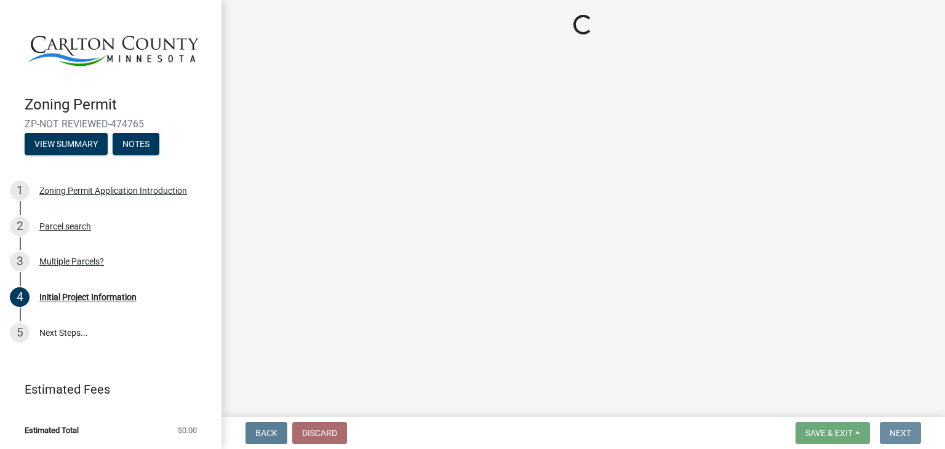
scroll to position [0, 0]
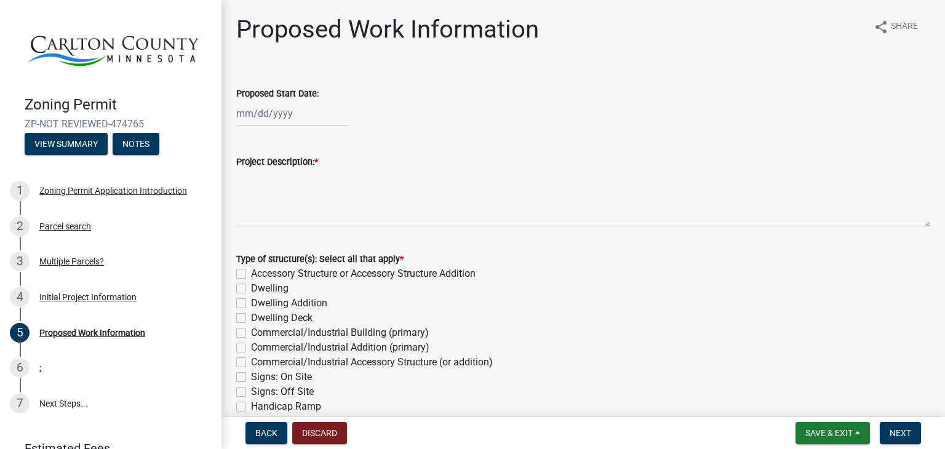
select select "9"
select select "2025"
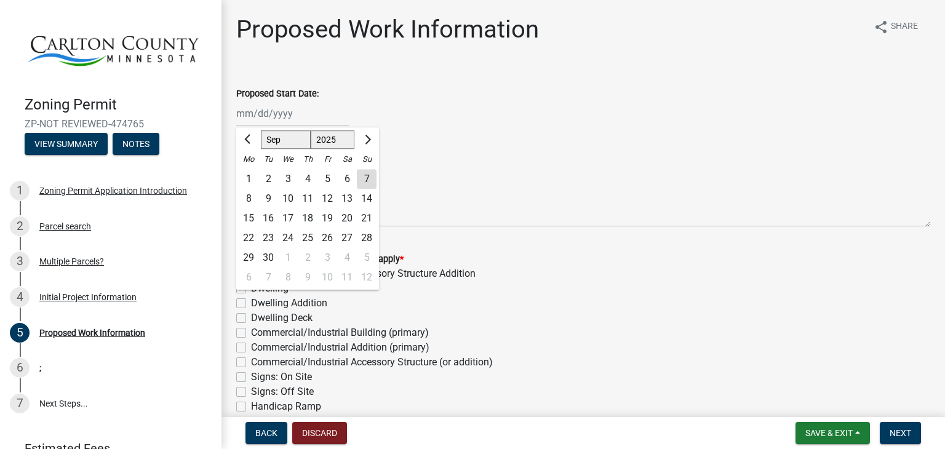
click at [301, 115] on div "Jan Feb Mar Apr May Jun Jul Aug Sep Oct Nov Dec 1525 1526 1527 1528 1529 1530 1…" at bounding box center [292, 113] width 113 height 25
click at [371, 199] on div "14" at bounding box center [367, 199] width 20 height 20
type input "09/14/2025"
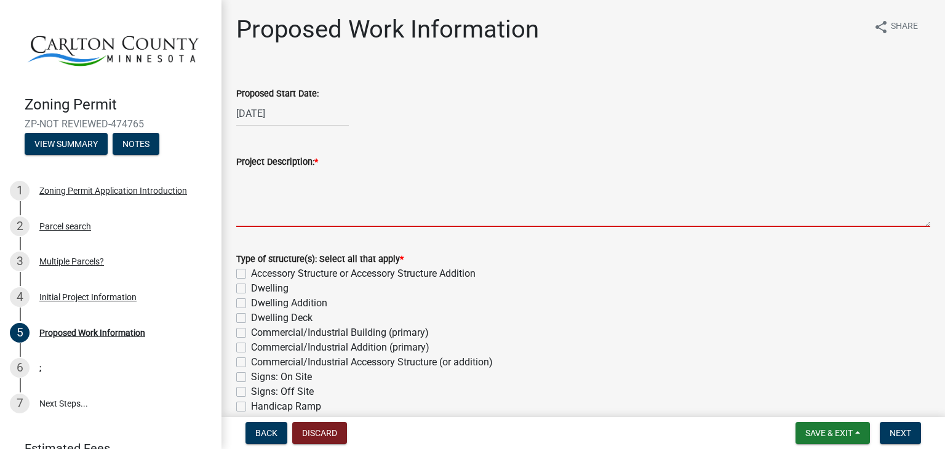
click at [307, 191] on textarea "Project Description: *" at bounding box center [583, 198] width 694 height 58
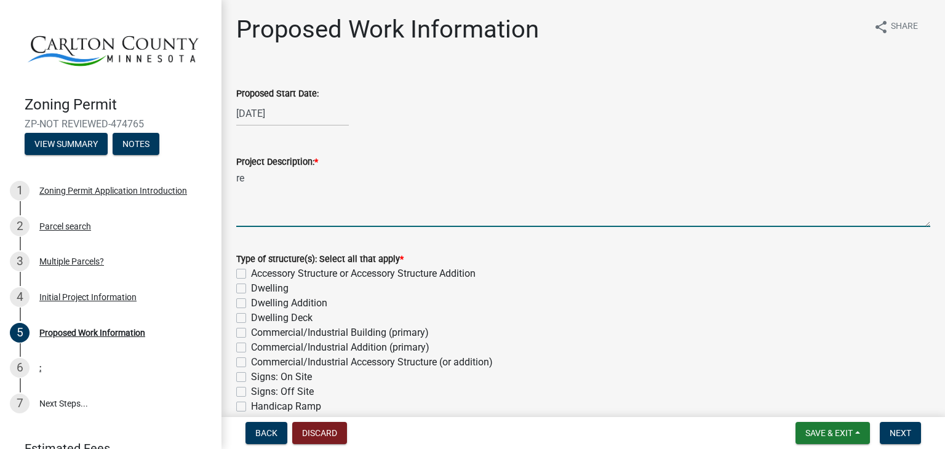
type textarea "r"
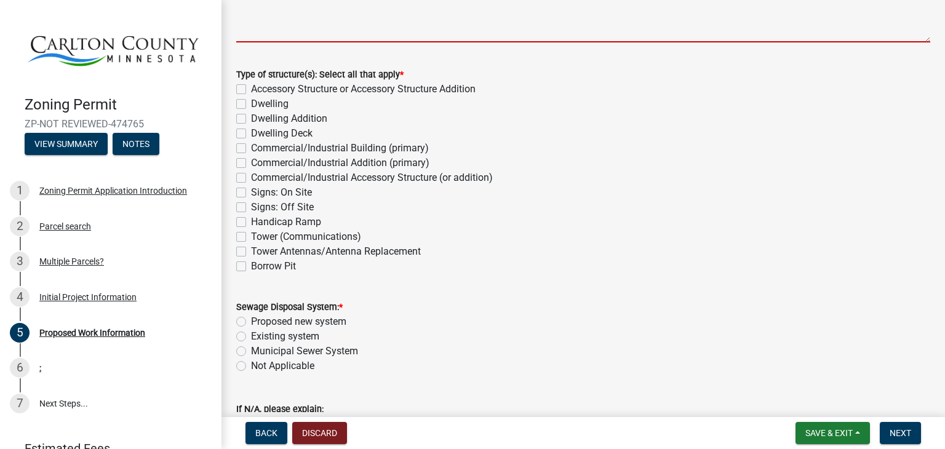
scroll to position [185, 0]
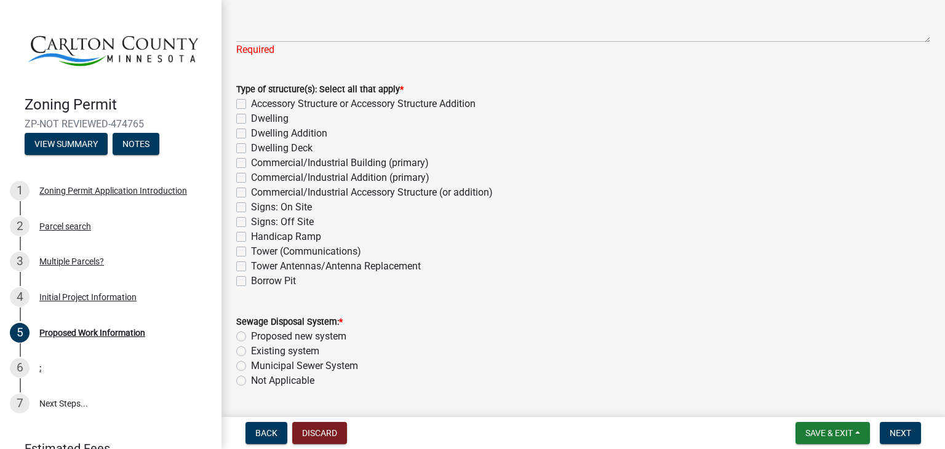
click at [242, 365] on div "Sewage Disposal System: * Proposed new system Existing system Municipal Sewer S…" at bounding box center [583, 351] width 694 height 74
click at [251, 102] on label "Accessory Structure or Accessory Structure Addition" at bounding box center [363, 104] width 225 height 15
click at [251, 102] on input "Accessory Structure or Accessory Structure Addition" at bounding box center [255, 101] width 8 height 8
checkbox input "true"
checkbox input "false"
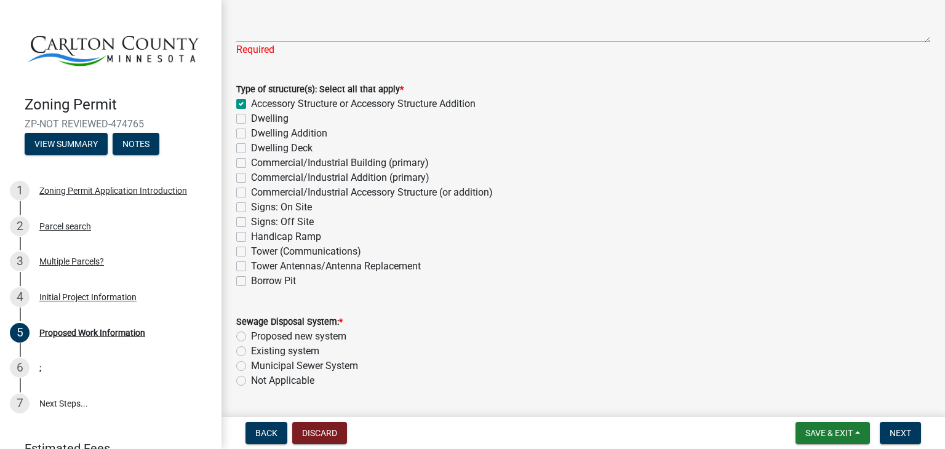
checkbox input "false"
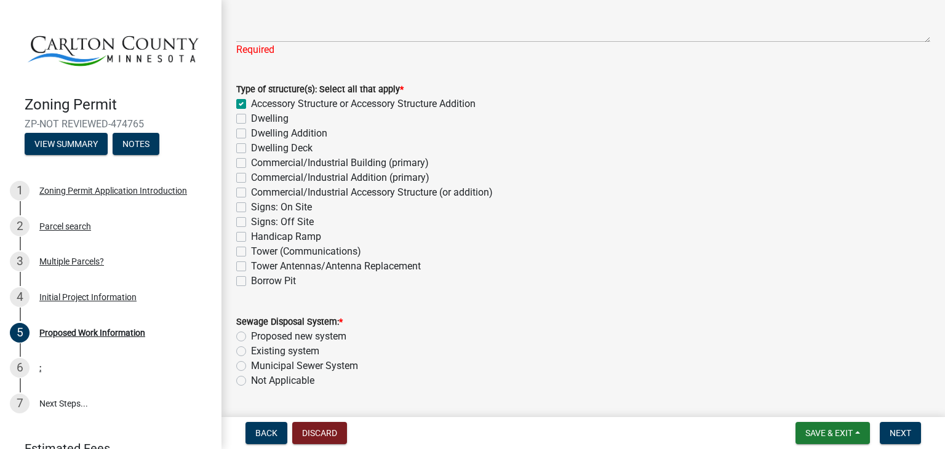
checkbox input "false"
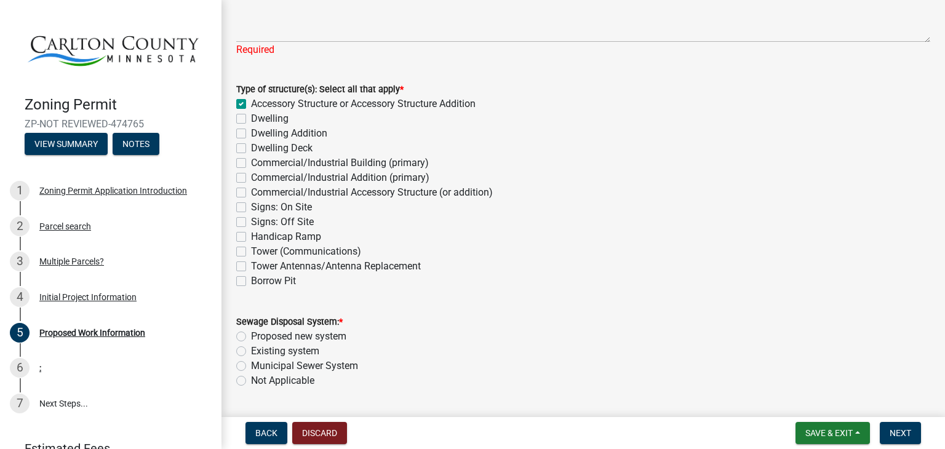
checkbox input "false"
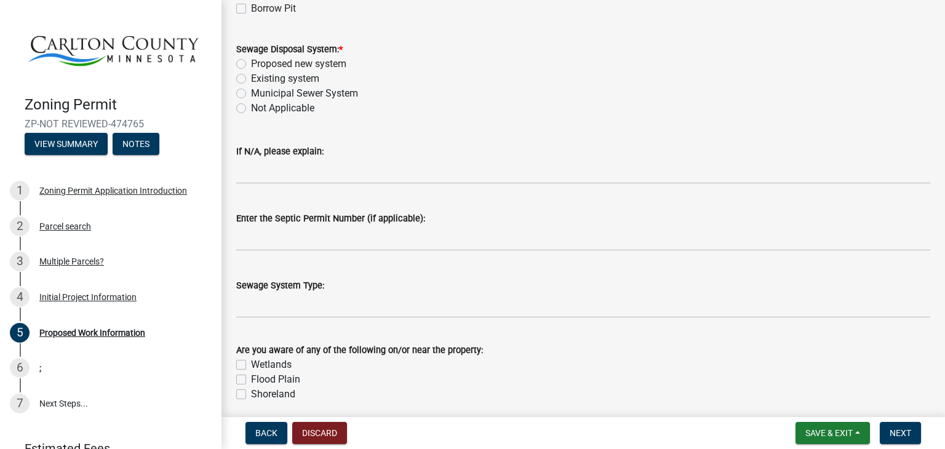
scroll to position [458, 0]
click at [251, 103] on label "Not Applicable" at bounding box center [282, 107] width 63 height 15
click at [251, 103] on input "Not Applicable" at bounding box center [255, 104] width 8 height 8
radio input "true"
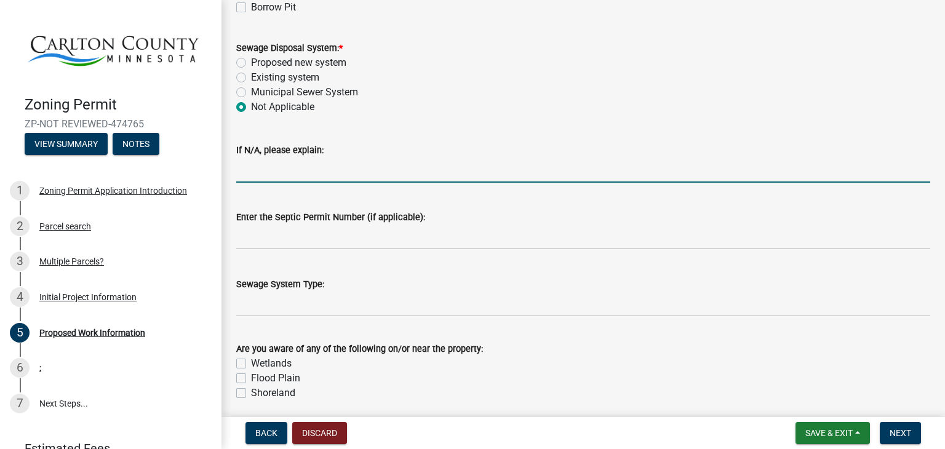
click at [273, 175] on input "If N/A, please explain:" at bounding box center [583, 169] width 694 height 25
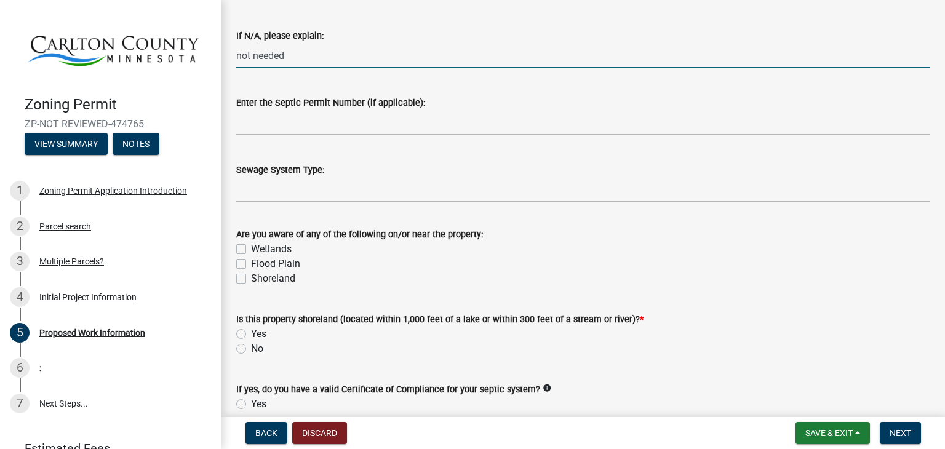
scroll to position [587, 0]
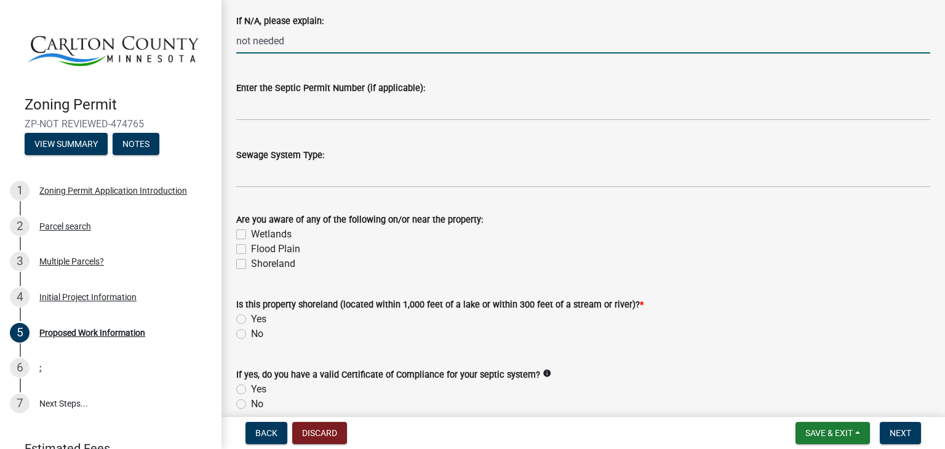
type input "not needed"
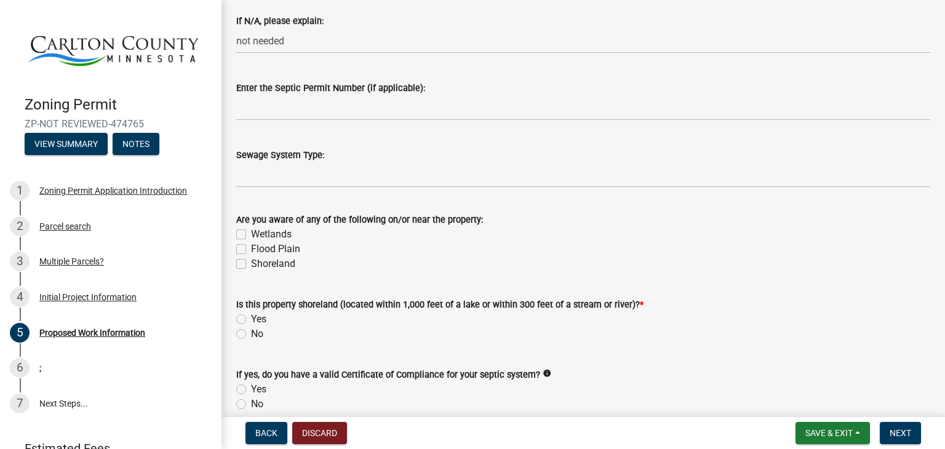
click at [251, 266] on label "Shoreland" at bounding box center [273, 264] width 44 height 15
click at [251, 265] on input "Shoreland" at bounding box center [255, 261] width 8 height 8
checkbox input "true"
checkbox input "false"
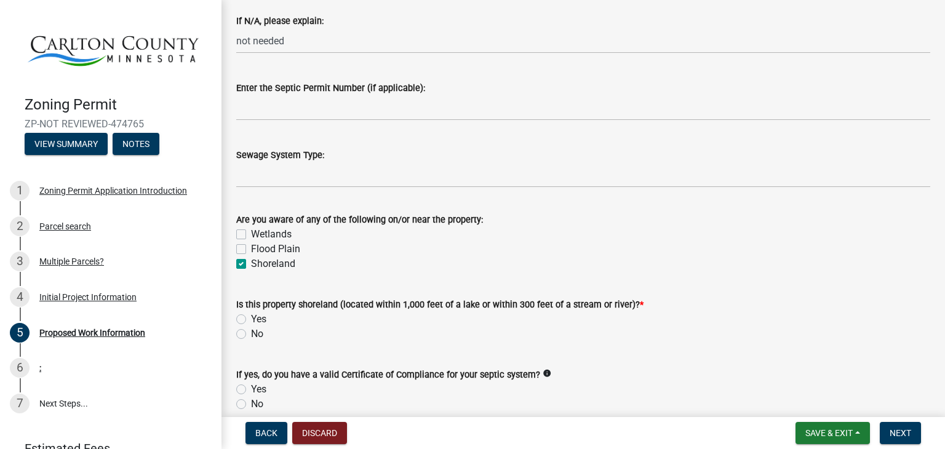
checkbox input "true"
click at [251, 319] on label "Yes" at bounding box center [258, 319] width 15 height 15
click at [251, 319] on input "Yes" at bounding box center [255, 316] width 8 height 8
radio input "true"
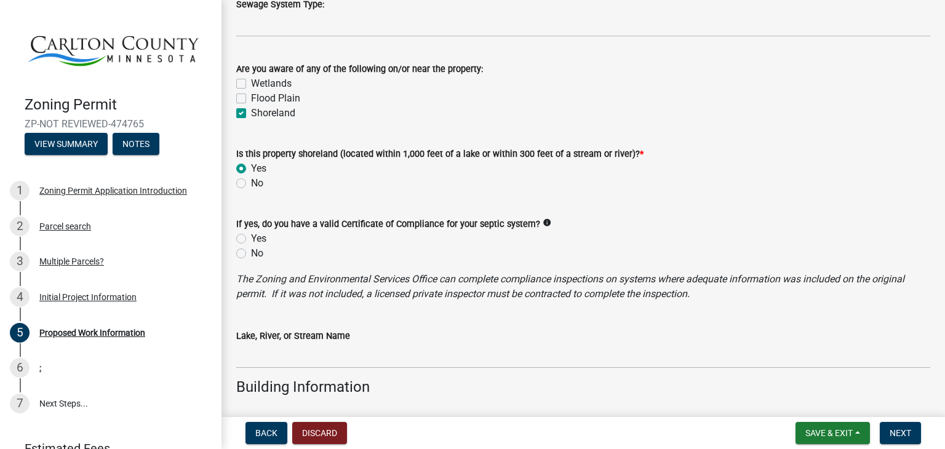
scroll to position [739, 0]
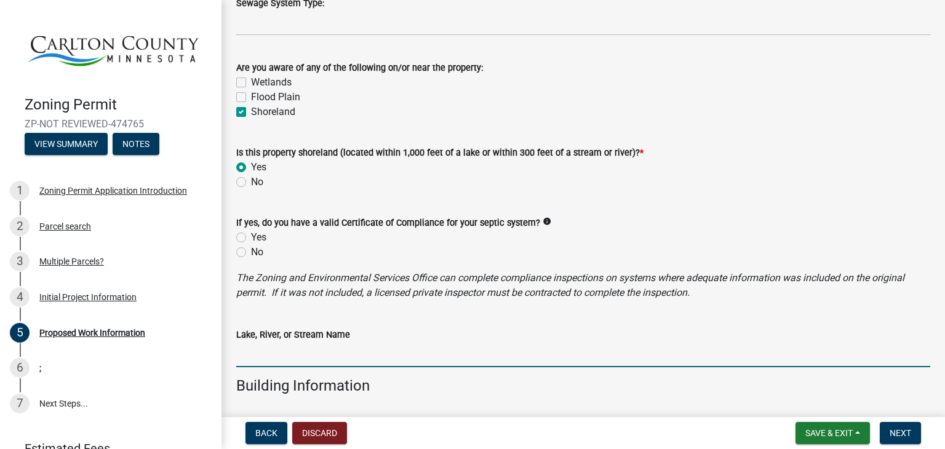
click at [288, 356] on input "Lake, River, or Stream Name" at bounding box center [583, 354] width 694 height 25
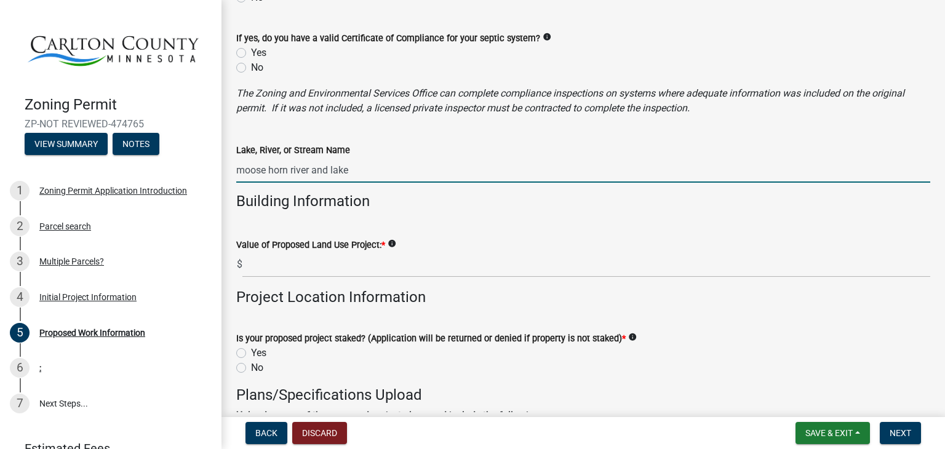
scroll to position [925, 0]
type input "moose horn river and lake"
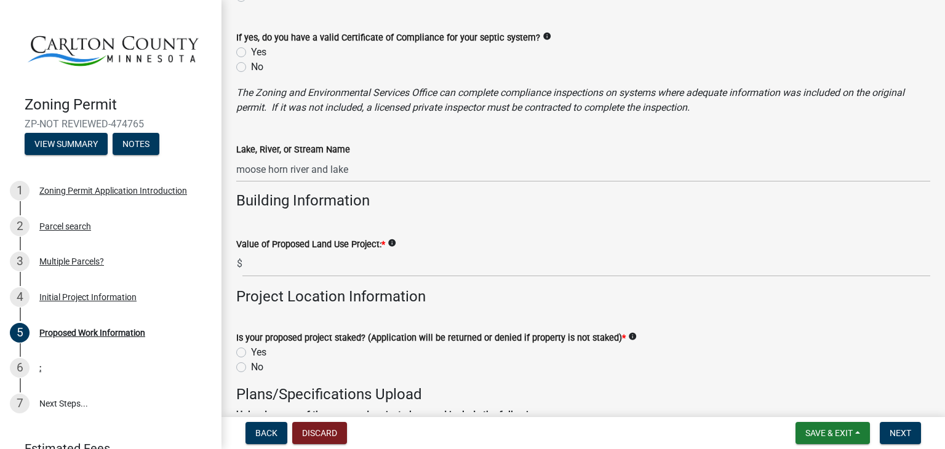
click at [394, 242] on icon "info" at bounding box center [392, 243] width 9 height 9
click at [493, 293] on h4 "Project Location Information" at bounding box center [583, 297] width 694 height 18
click at [251, 350] on label "Yes" at bounding box center [258, 352] width 15 height 15
click at [251, 350] on input "Yes" at bounding box center [255, 349] width 8 height 8
radio input "true"
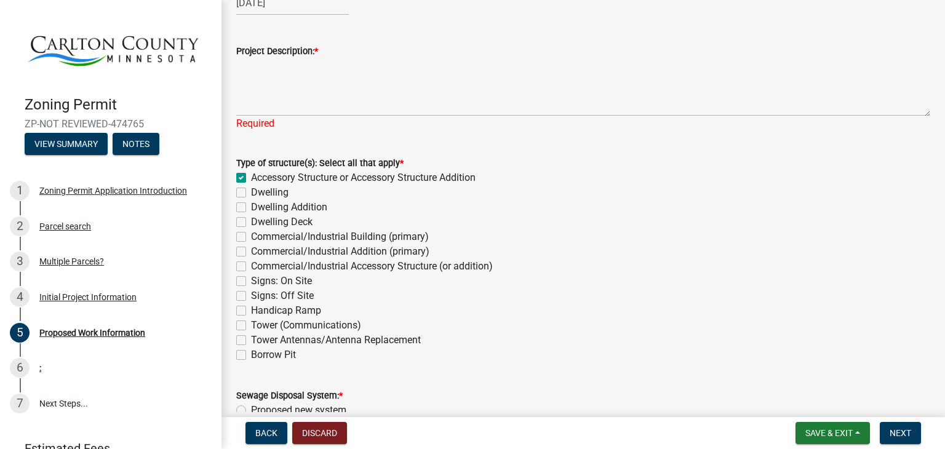
scroll to position [114, 0]
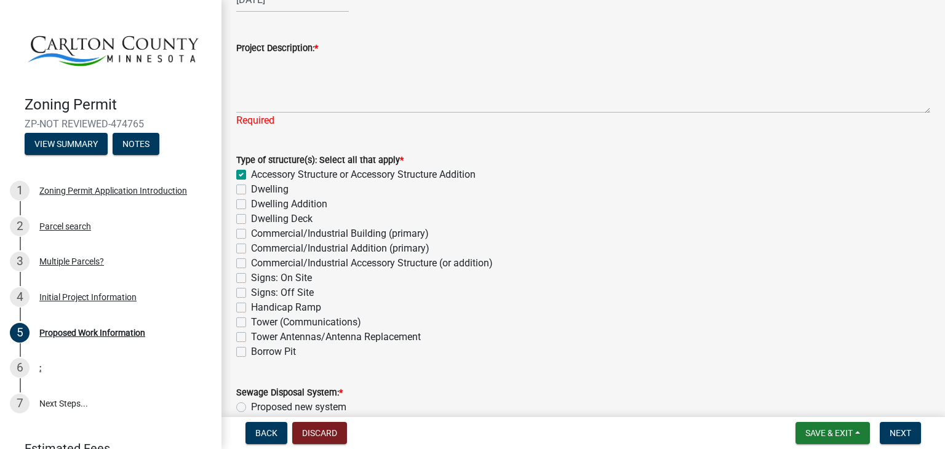
click at [251, 263] on label "Commercial/Industrial Accessory Structure (or addition)" at bounding box center [372, 263] width 242 height 15
click at [251, 263] on input "Commercial/Industrial Accessory Structure (or addition)" at bounding box center [255, 260] width 8 height 8
checkbox input "true"
checkbox input "false"
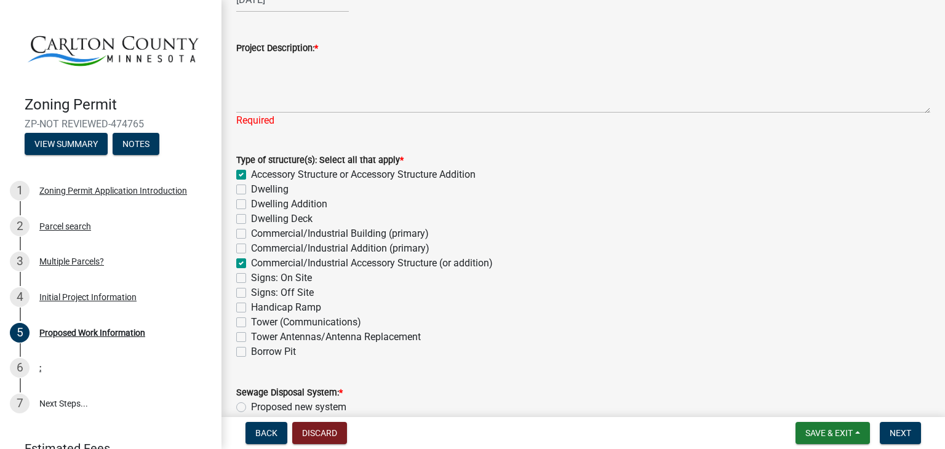
checkbox input "false"
checkbox input "true"
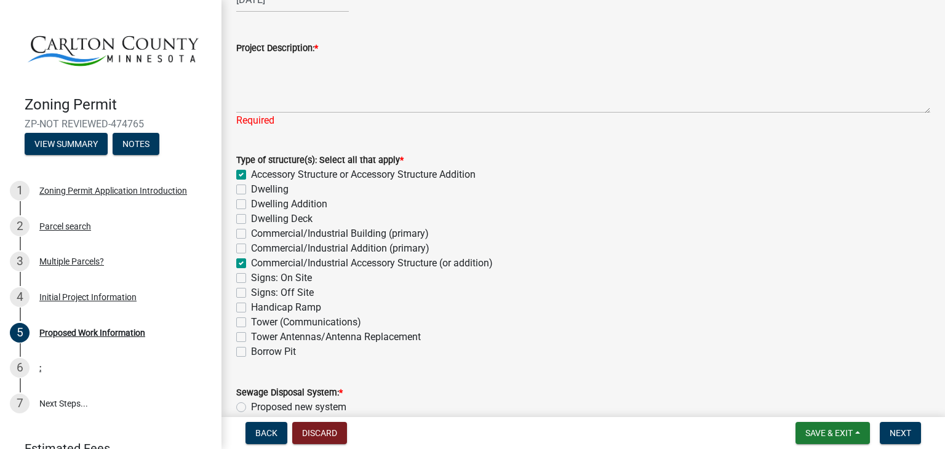
checkbox input "false"
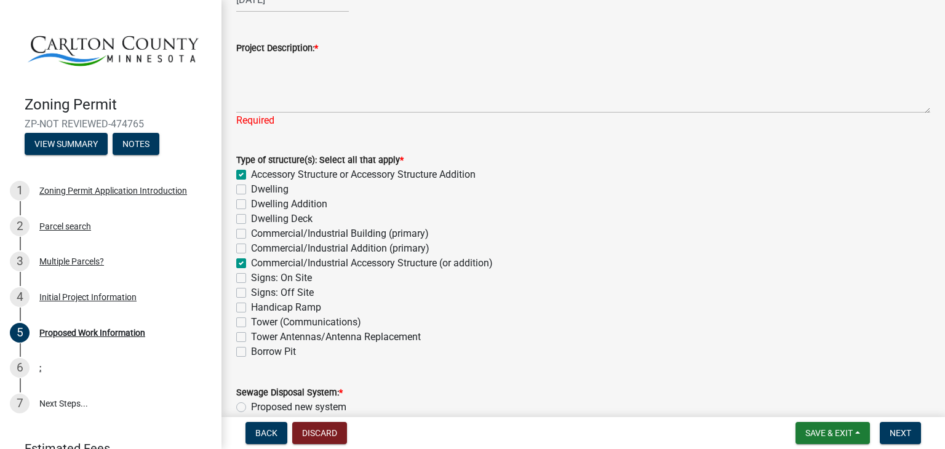
checkbox input "false"
click at [504, 348] on div "Borrow Pit" at bounding box center [583, 351] width 694 height 15
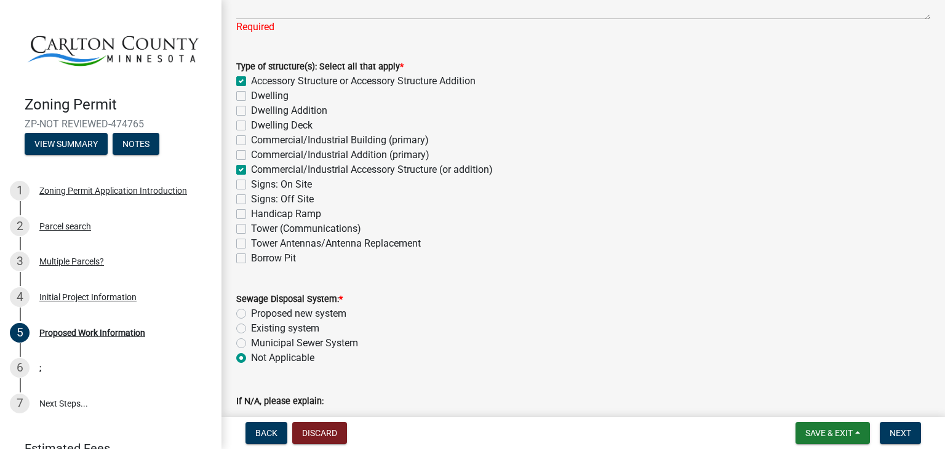
scroll to position [208, 0]
click at [251, 168] on label "Commercial/Industrial Accessory Structure (or addition)" at bounding box center [372, 169] width 242 height 15
click at [251, 168] on input "Commercial/Industrial Accessory Structure (or addition)" at bounding box center [255, 166] width 8 height 8
checkbox input "false"
checkbox input "true"
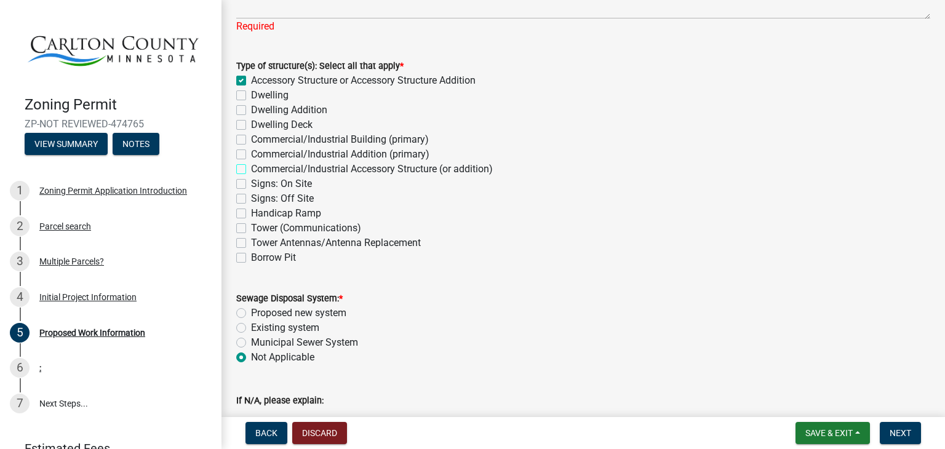
checkbox input "false"
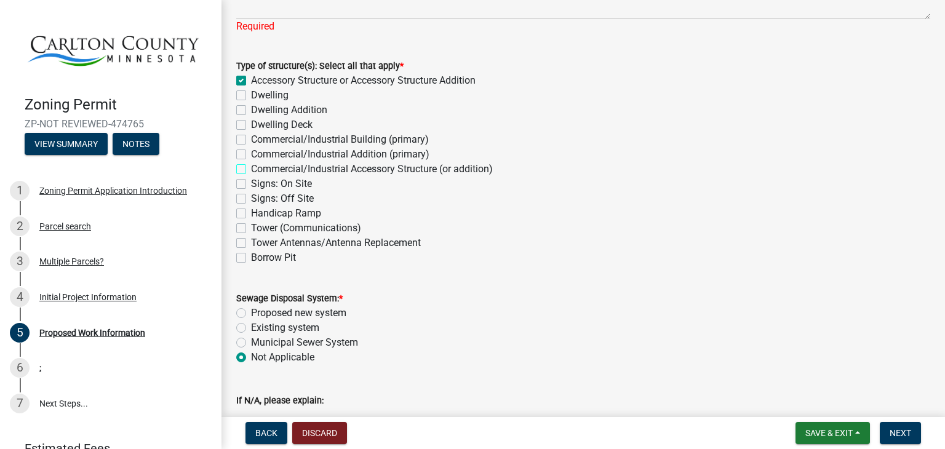
checkbox input "false"
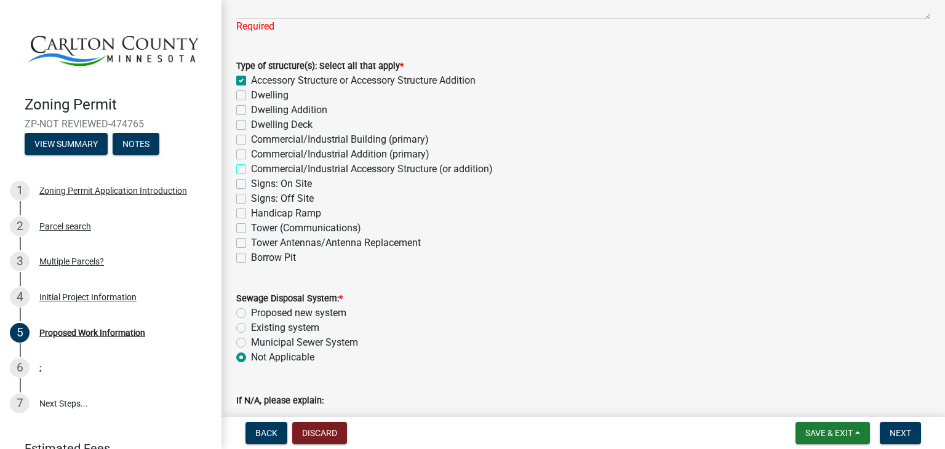
checkbox input "false"
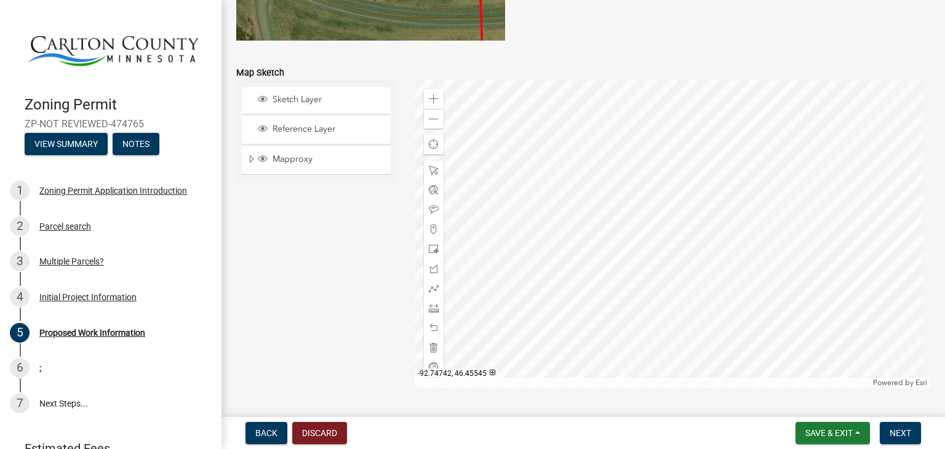
scroll to position [2505, 0]
click at [339, 96] on span "Sketch Layer" at bounding box center [327, 99] width 117 height 11
click at [439, 308] on div at bounding box center [434, 308] width 20 height 20
click at [433, 305] on span at bounding box center [434, 308] width 10 height 10
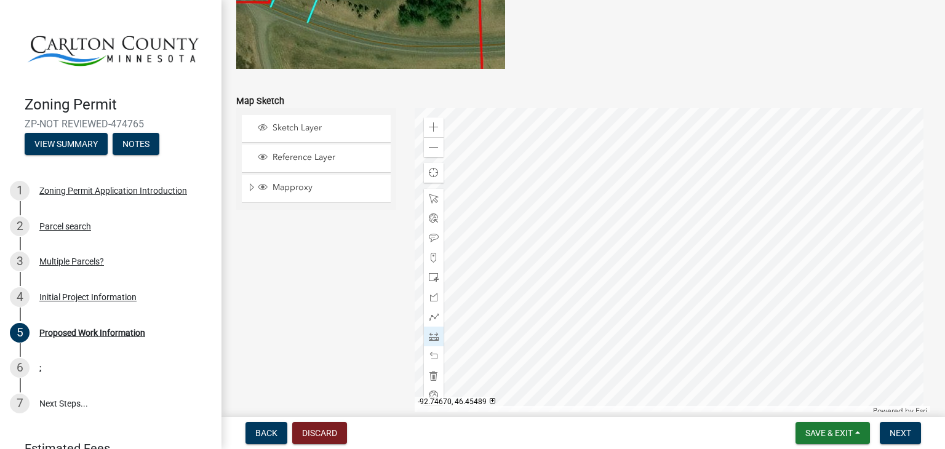
scroll to position [2477, 0]
click at [350, 157] on span "Reference Layer" at bounding box center [327, 156] width 117 height 11
click at [344, 160] on span "Reference Layer" at bounding box center [327, 156] width 117 height 11
click at [357, 125] on span "Sketch Layer" at bounding box center [327, 127] width 117 height 11
click at [359, 154] on span "Reference Layer" at bounding box center [327, 156] width 117 height 11
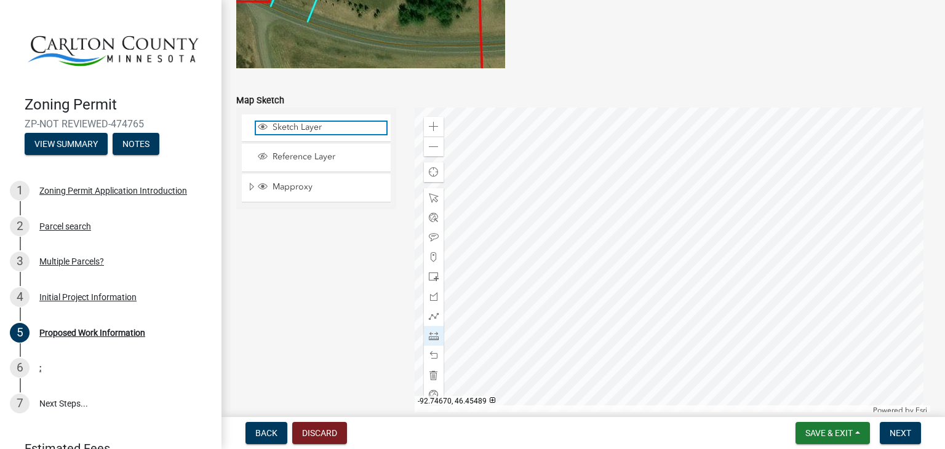
click at [360, 122] on span "Sketch Layer" at bounding box center [327, 127] width 117 height 11
click at [359, 125] on span "Sketch Layer" at bounding box center [327, 127] width 117 height 11
click at [333, 191] on span "Mapproxy" at bounding box center [327, 186] width 117 height 11
click at [338, 122] on span "Sketch Layer" at bounding box center [327, 127] width 117 height 11
click at [332, 157] on span "Reference Layer" at bounding box center [327, 156] width 117 height 11
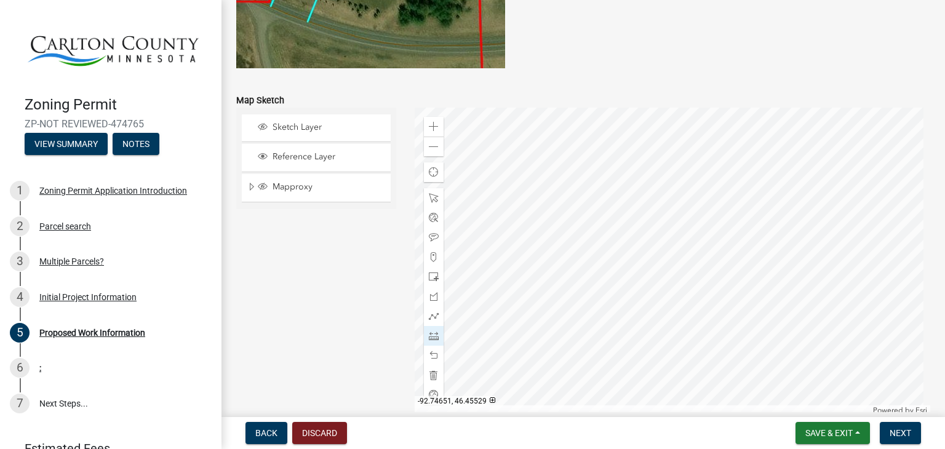
click at [277, 181] on span "Mapproxy" at bounding box center [327, 186] width 117 height 11
click at [364, 130] on span "Sketch Layer" at bounding box center [327, 127] width 117 height 11
click at [366, 122] on span "Sketch Layer" at bounding box center [327, 127] width 117 height 11
click at [439, 337] on div at bounding box center [434, 336] width 20 height 20
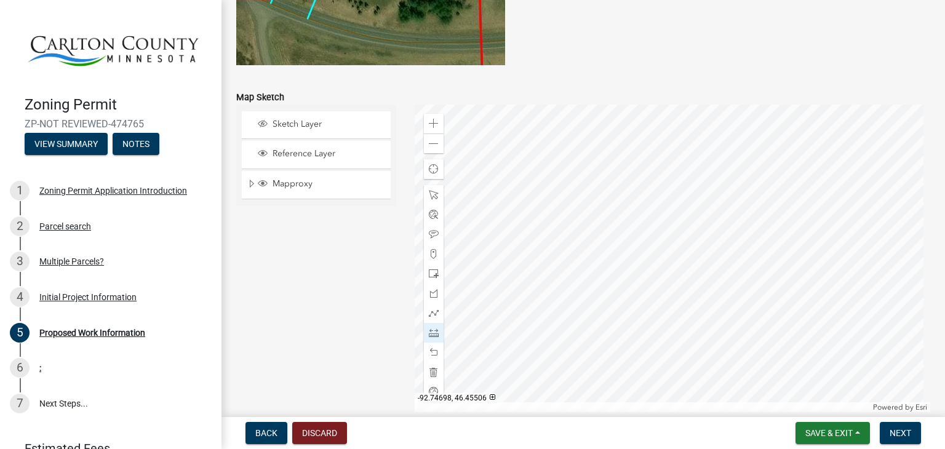
click at [436, 335] on div at bounding box center [434, 333] width 20 height 20
click at [345, 127] on span "Sketch Layer" at bounding box center [327, 124] width 117 height 11
click at [433, 319] on div at bounding box center [434, 313] width 20 height 20
click at [432, 313] on span at bounding box center [434, 313] width 10 height 10
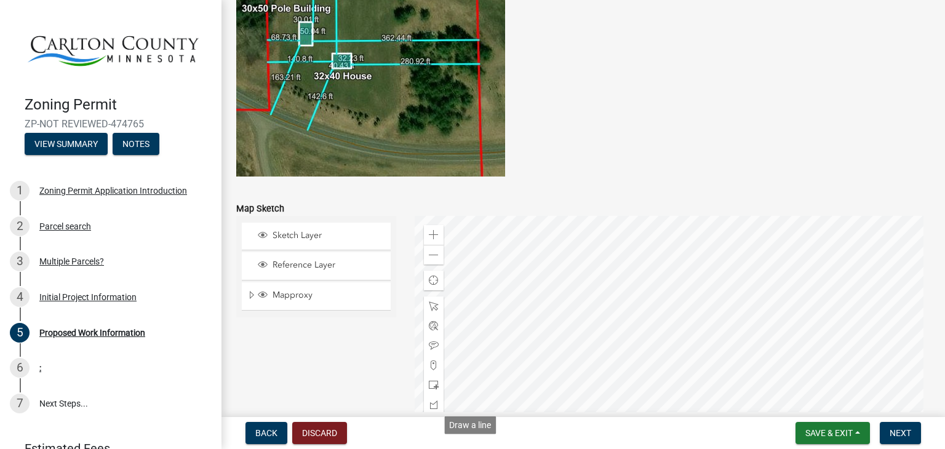
scroll to position [2368, 0]
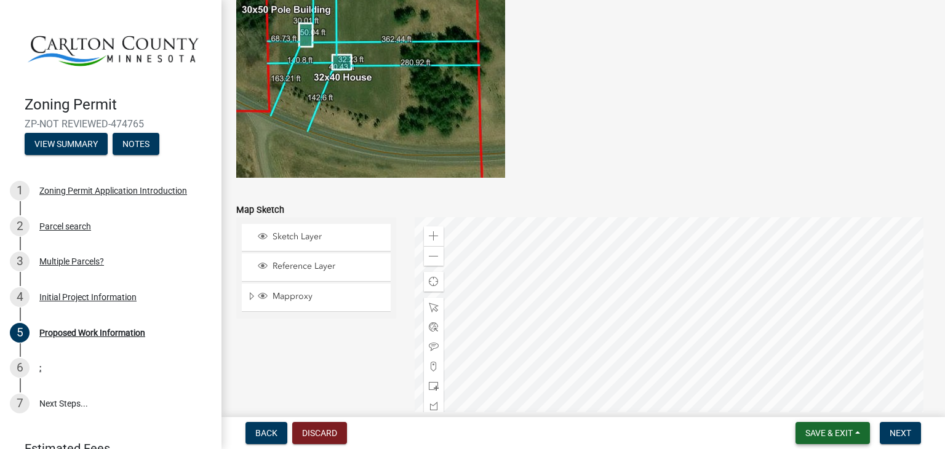
click at [840, 434] on span "Save & Exit" at bounding box center [828, 433] width 47 height 10
click at [819, 378] on button "Save" at bounding box center [820, 372] width 98 height 30
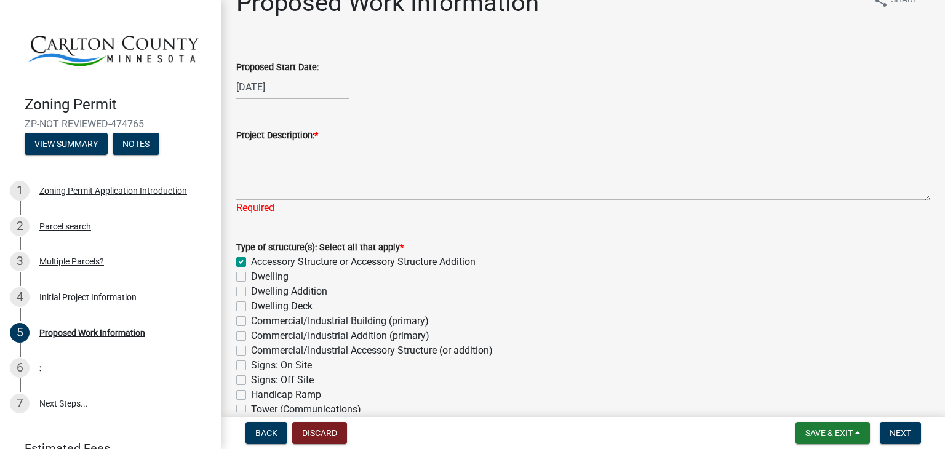
scroll to position [0, 0]
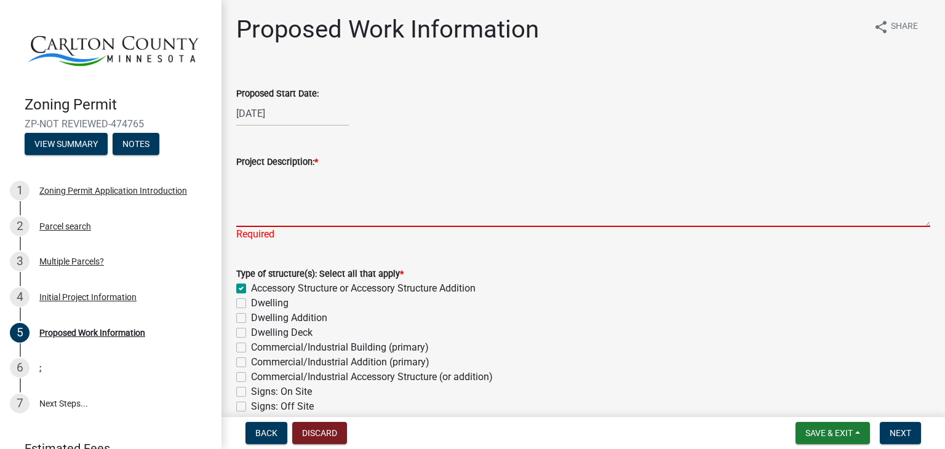
click at [648, 205] on textarea "Project Description: *" at bounding box center [583, 198] width 694 height 58
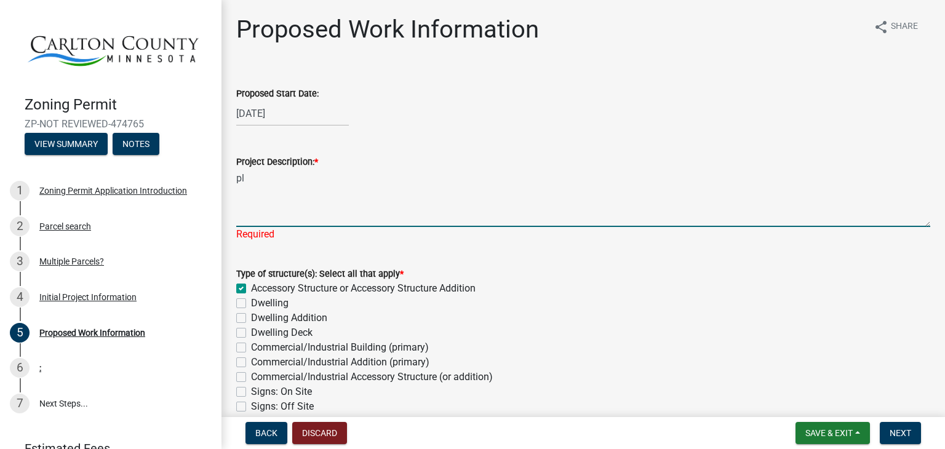
type textarea "p"
type textarea "set 20ft shipping containers on lot within the setbacks per county requirements"
click at [823, 320] on div "Type of structure(s): Select all that apply * Accessory Structure or Accessory …" at bounding box center [583, 369] width 694 height 207
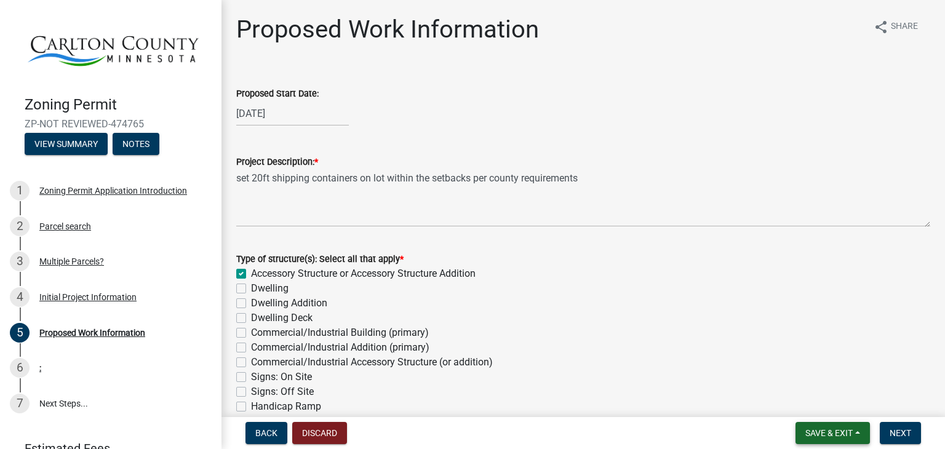
click at [853, 435] on button "Save & Exit" at bounding box center [832, 433] width 74 height 22
click at [810, 373] on button "Save" at bounding box center [820, 372] width 98 height 30
